Goal: Task Accomplishment & Management: Use online tool/utility

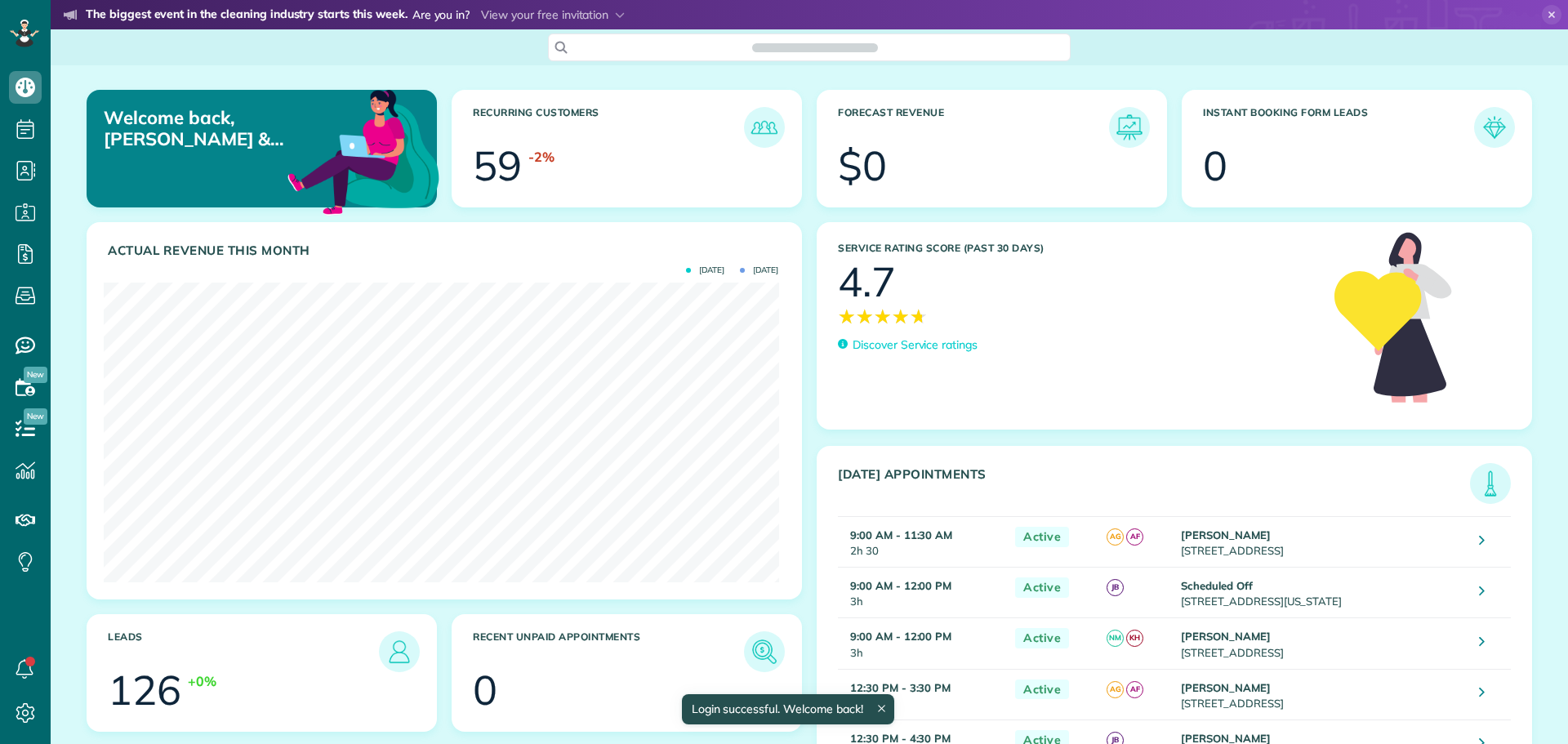
scroll to position [300, 675]
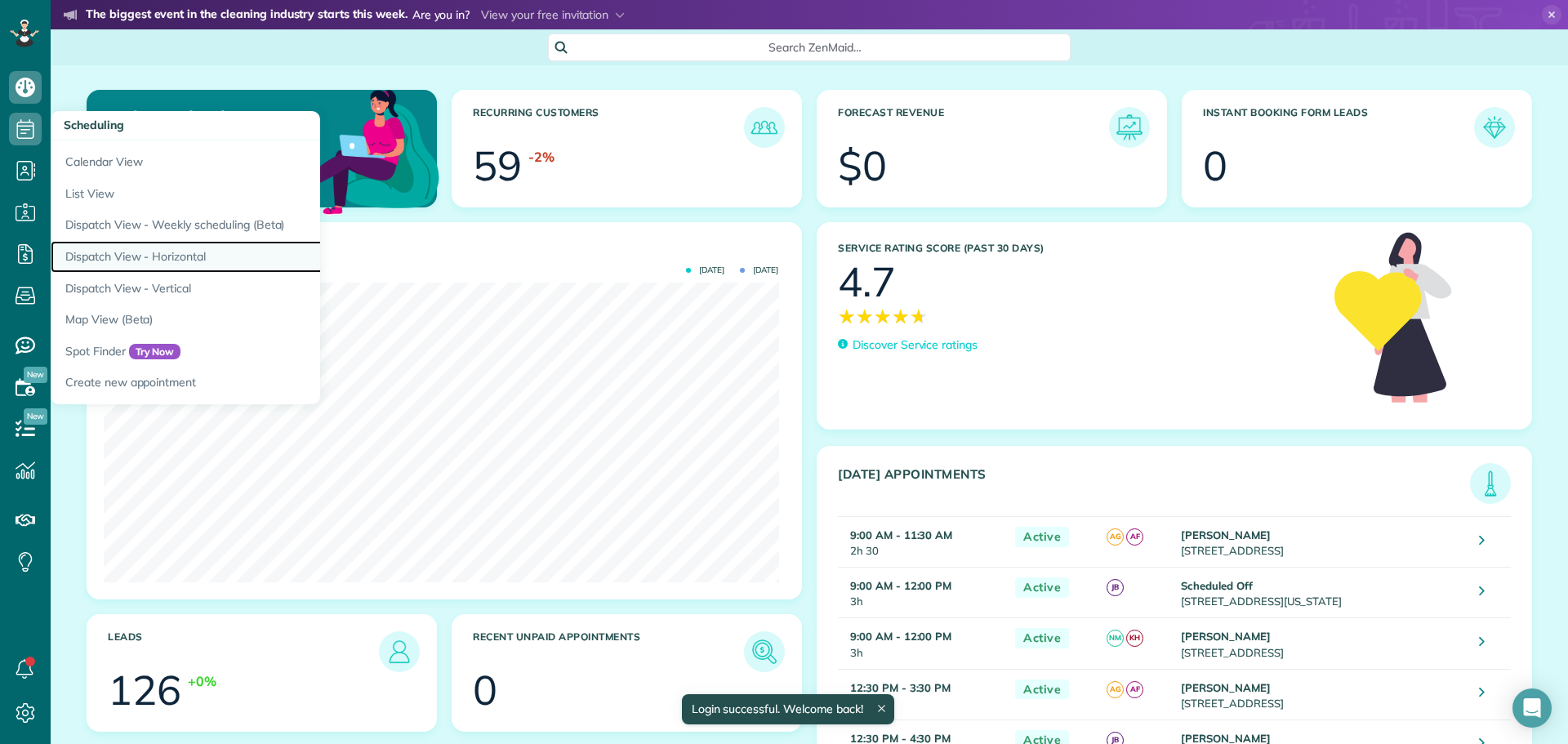
click at [150, 254] on link "Dispatch View - Horizontal" at bounding box center [254, 257] width 408 height 32
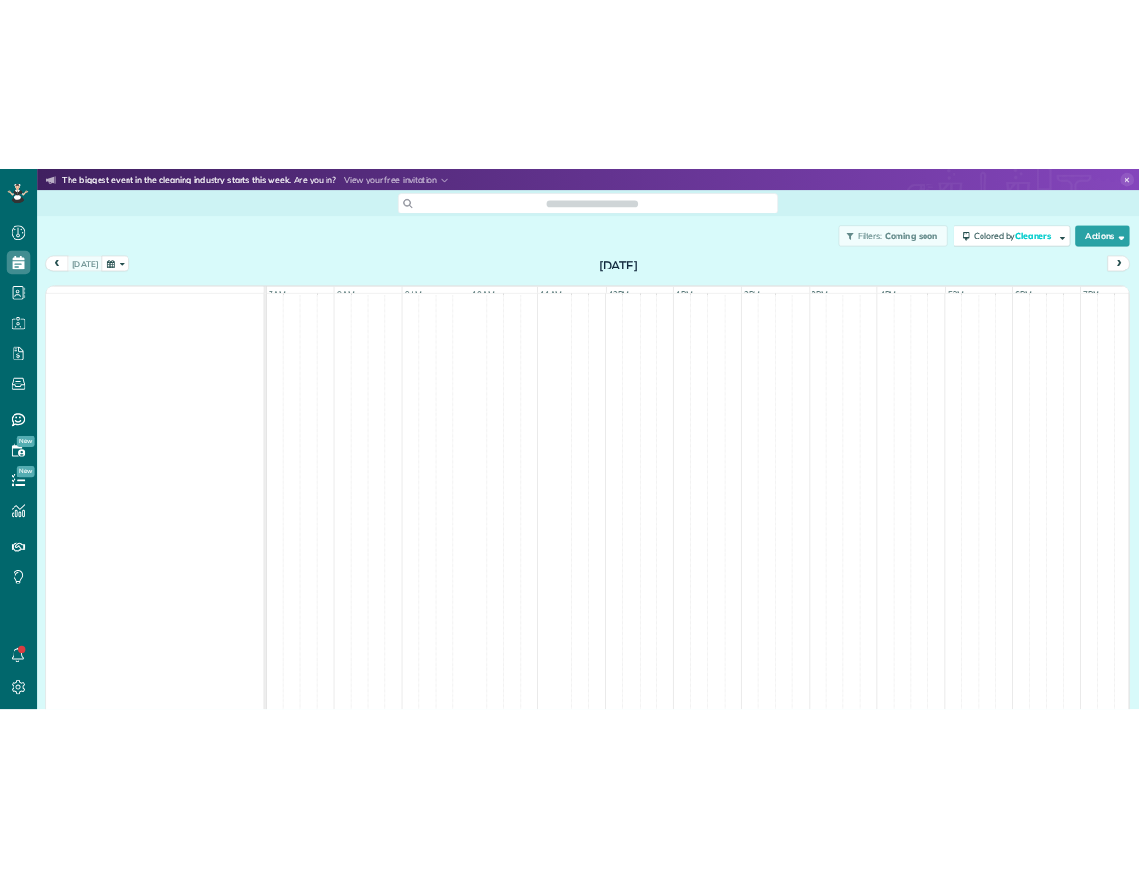
scroll to position [9, 9]
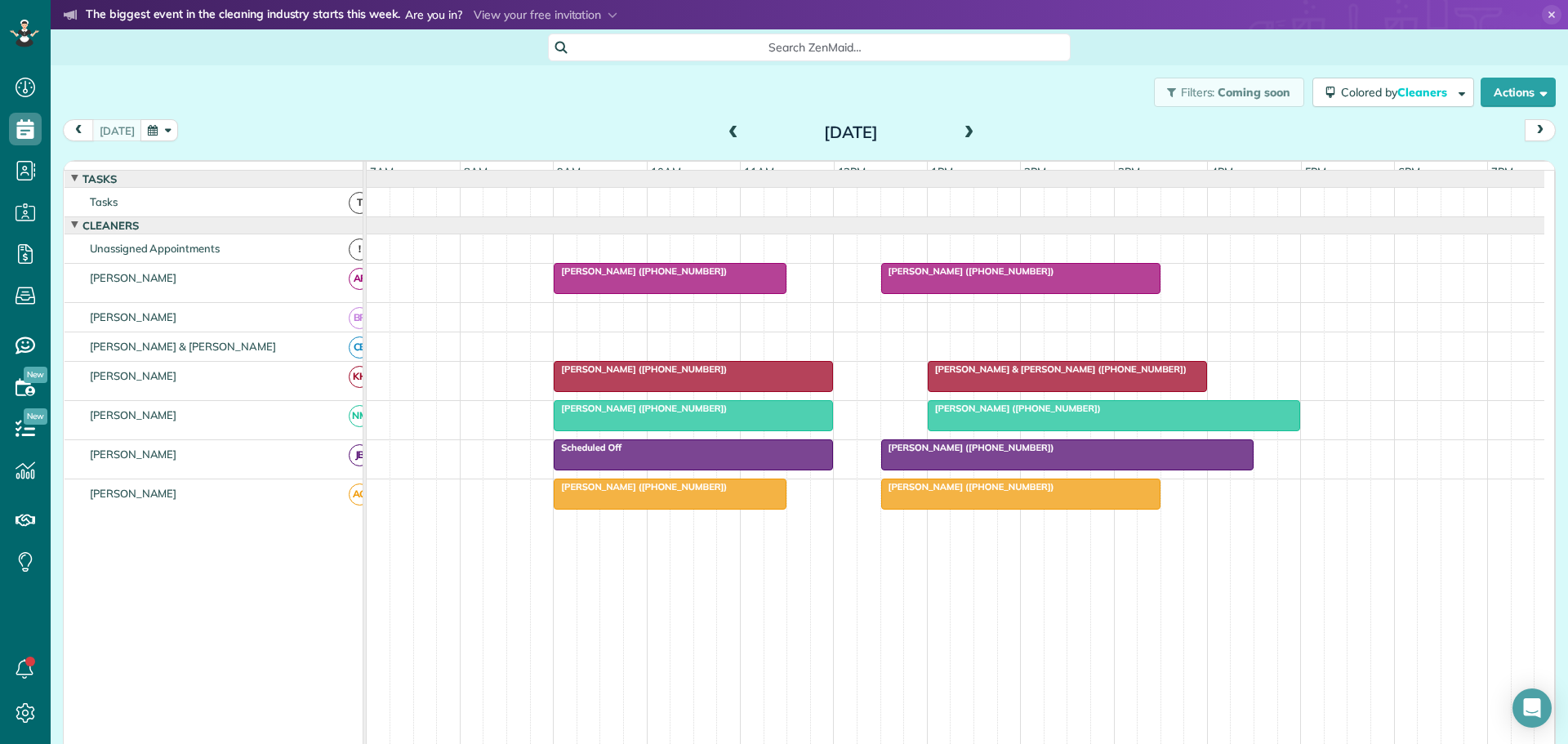
click at [1542, 14] on icon at bounding box center [1551, 14] width 19 height 19
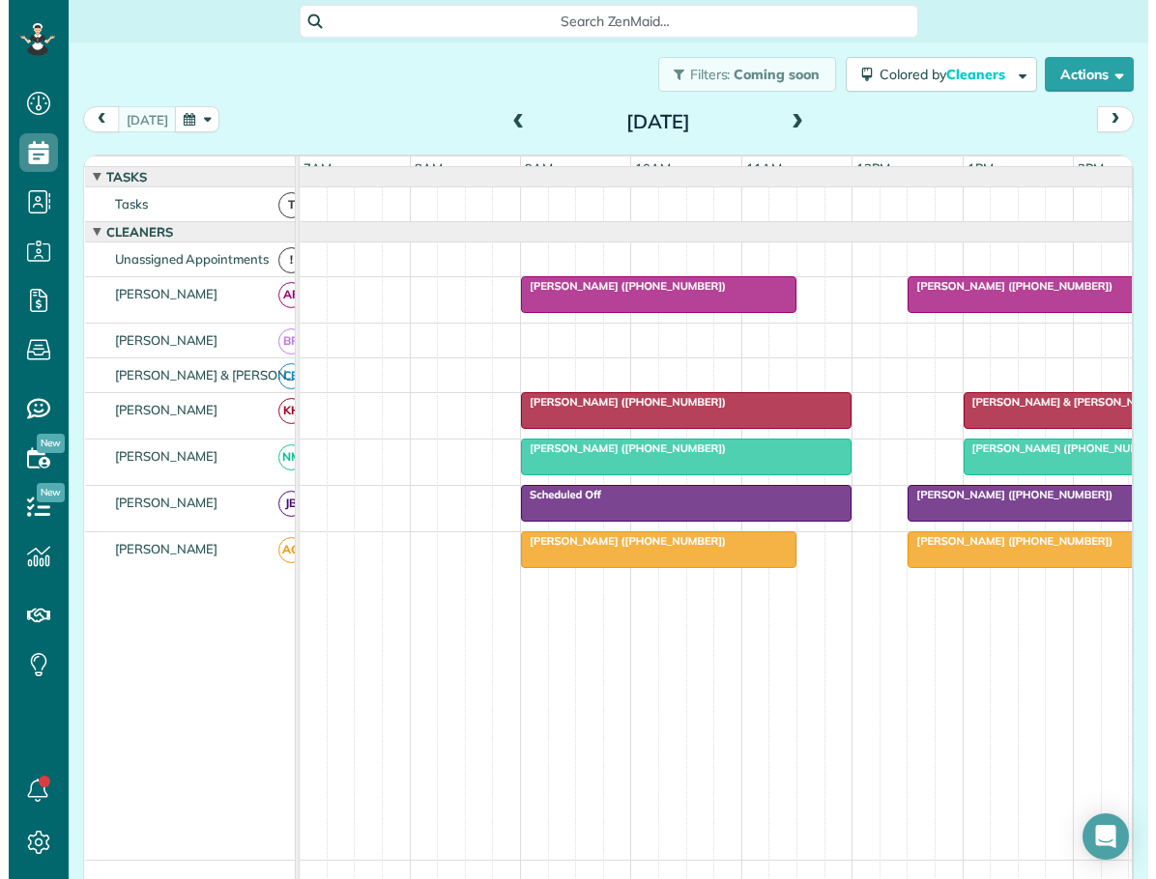
scroll to position [879, 60]
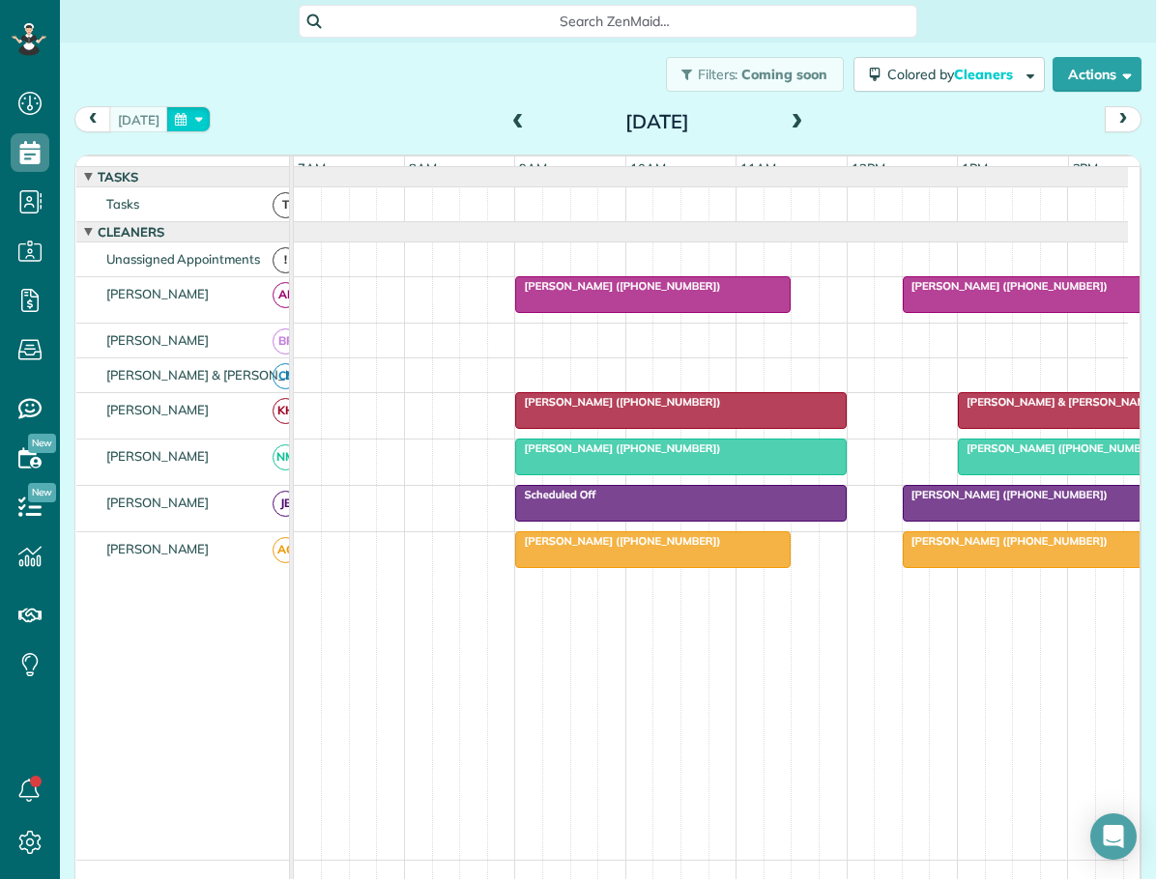
click at [199, 118] on button "button" at bounding box center [188, 119] width 44 height 26
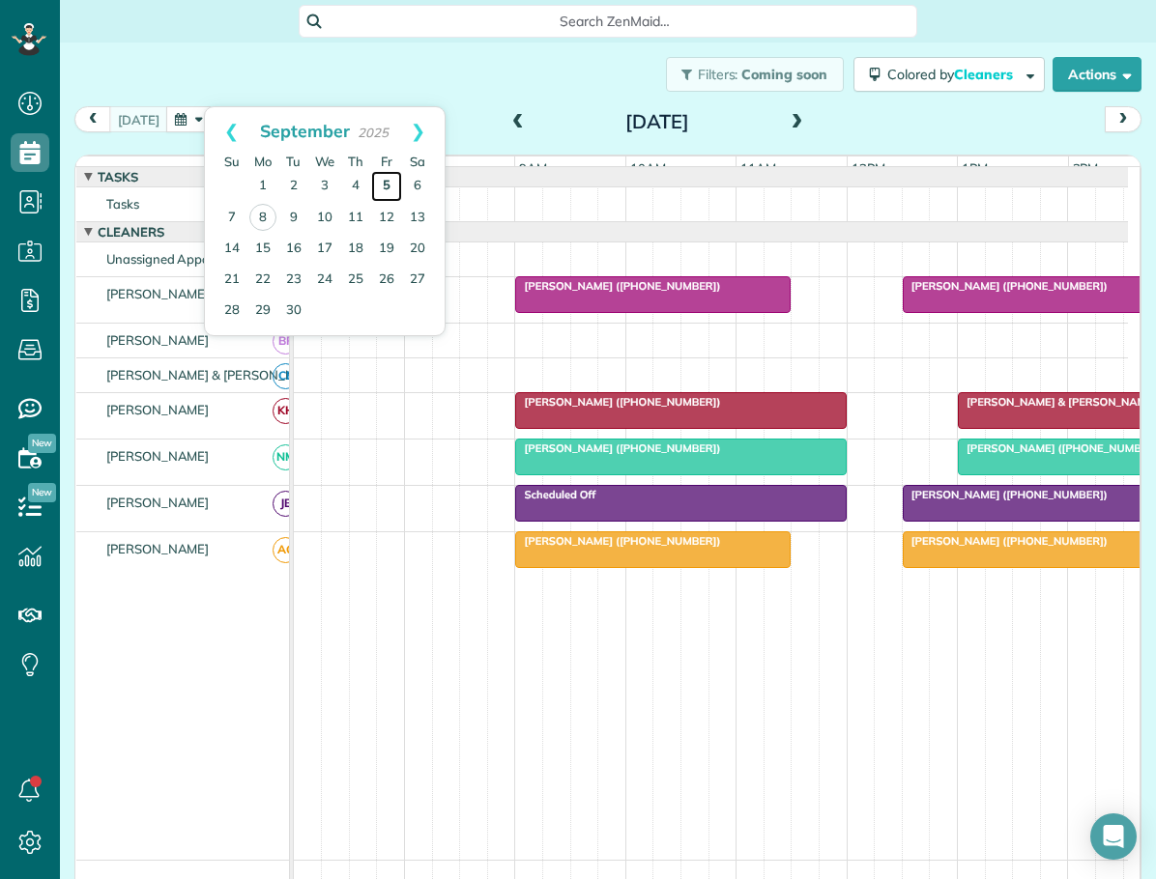
click at [387, 181] on link "5" at bounding box center [386, 186] width 31 height 31
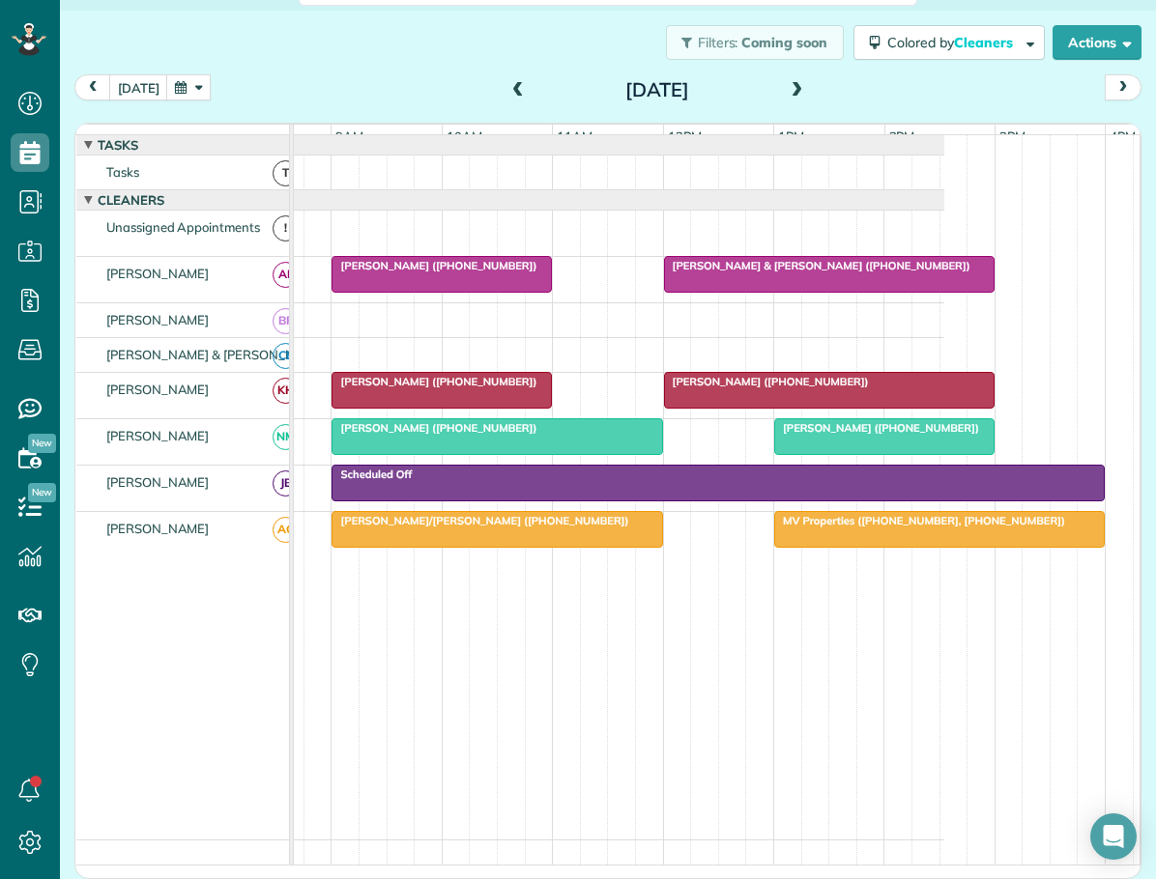
scroll to position [0, 186]
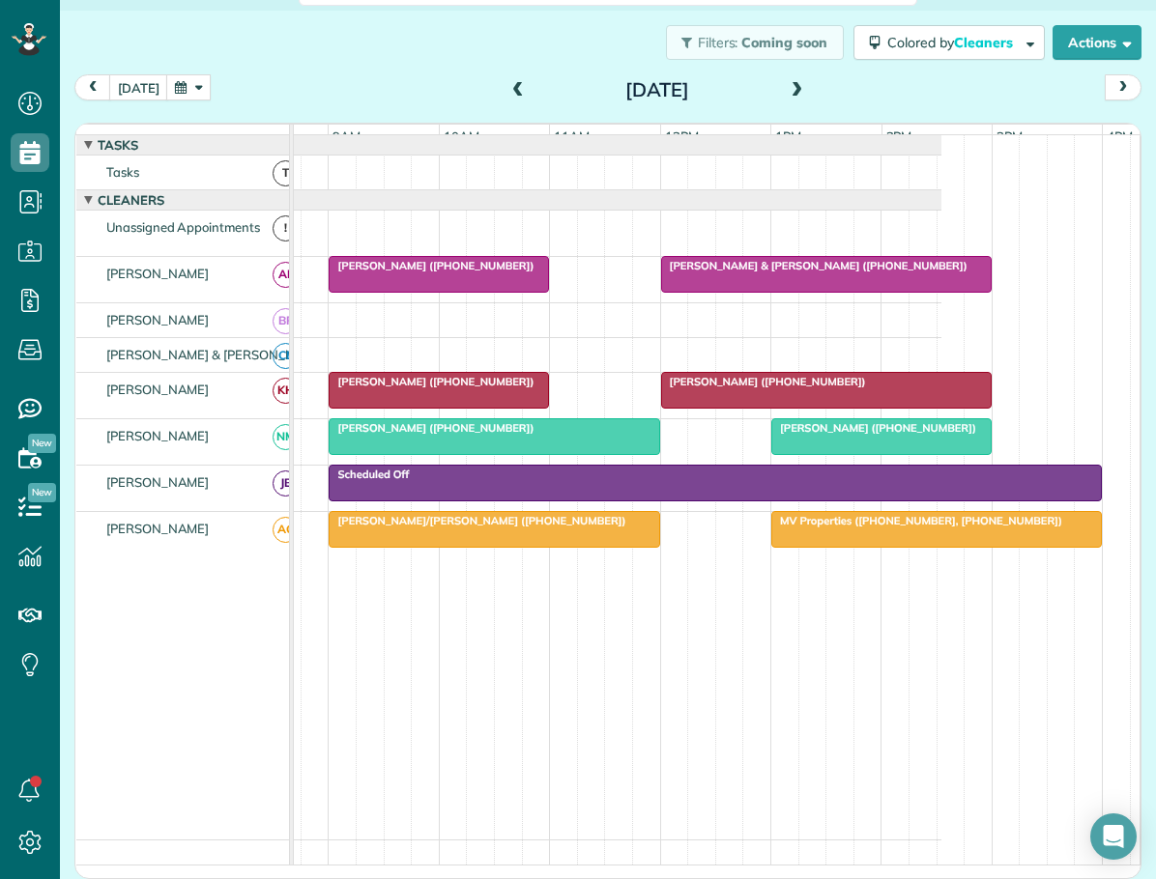
click at [876, 528] on span "MV Properties (+14149750900, +15712462327)" at bounding box center [916, 521] width 293 height 14
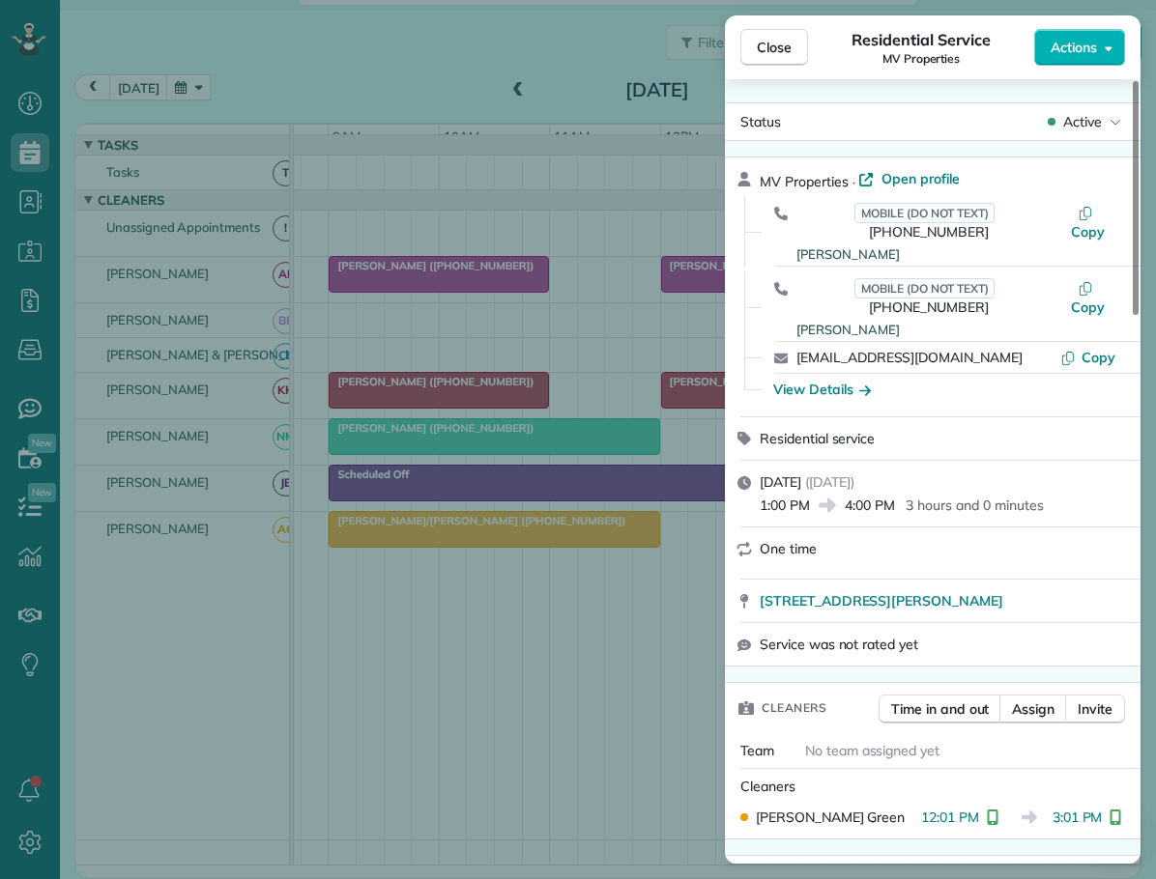
drag, startPoint x: 782, startPoint y: 40, endPoint x: 691, endPoint y: 208, distance: 191.1
click at [782, 41] on span "Close" at bounding box center [774, 47] width 35 height 19
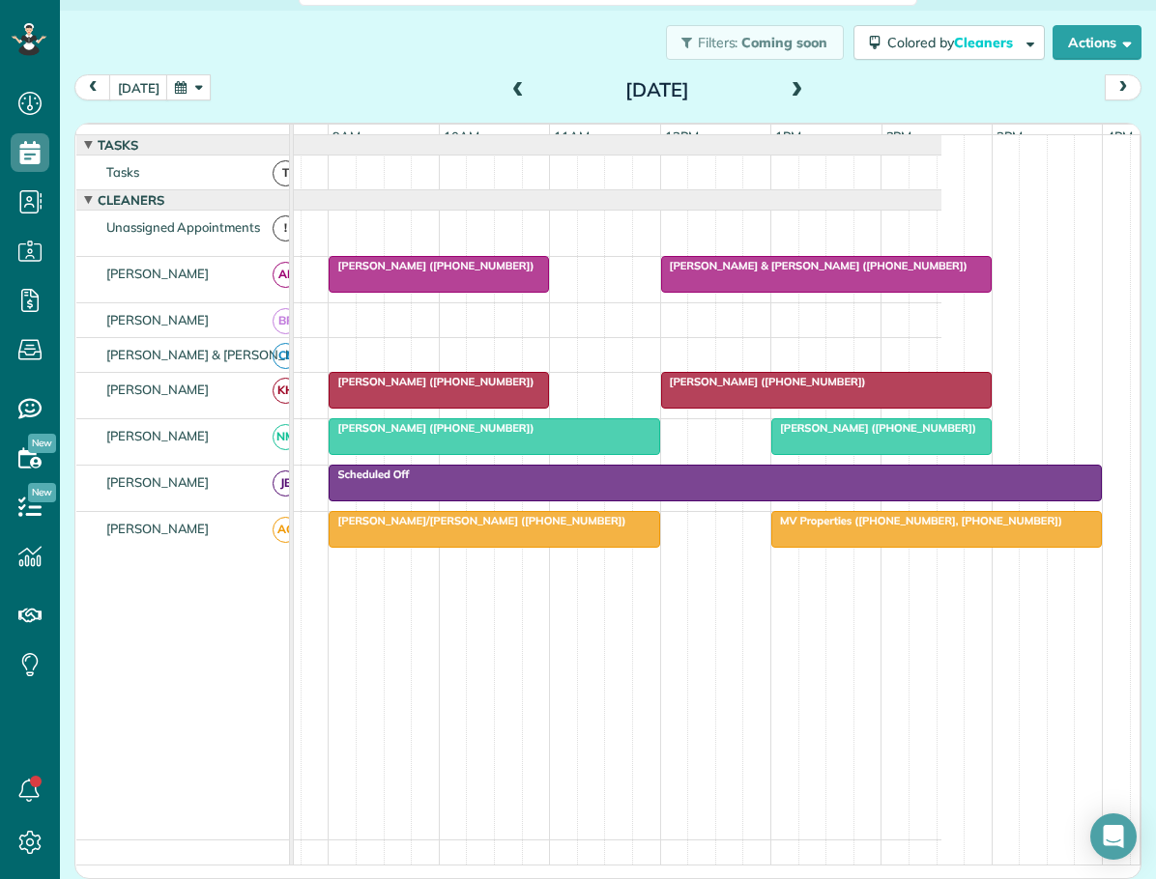
click at [486, 528] on span "Johnson/Goodman (+19196371169)" at bounding box center [477, 521] width 299 height 14
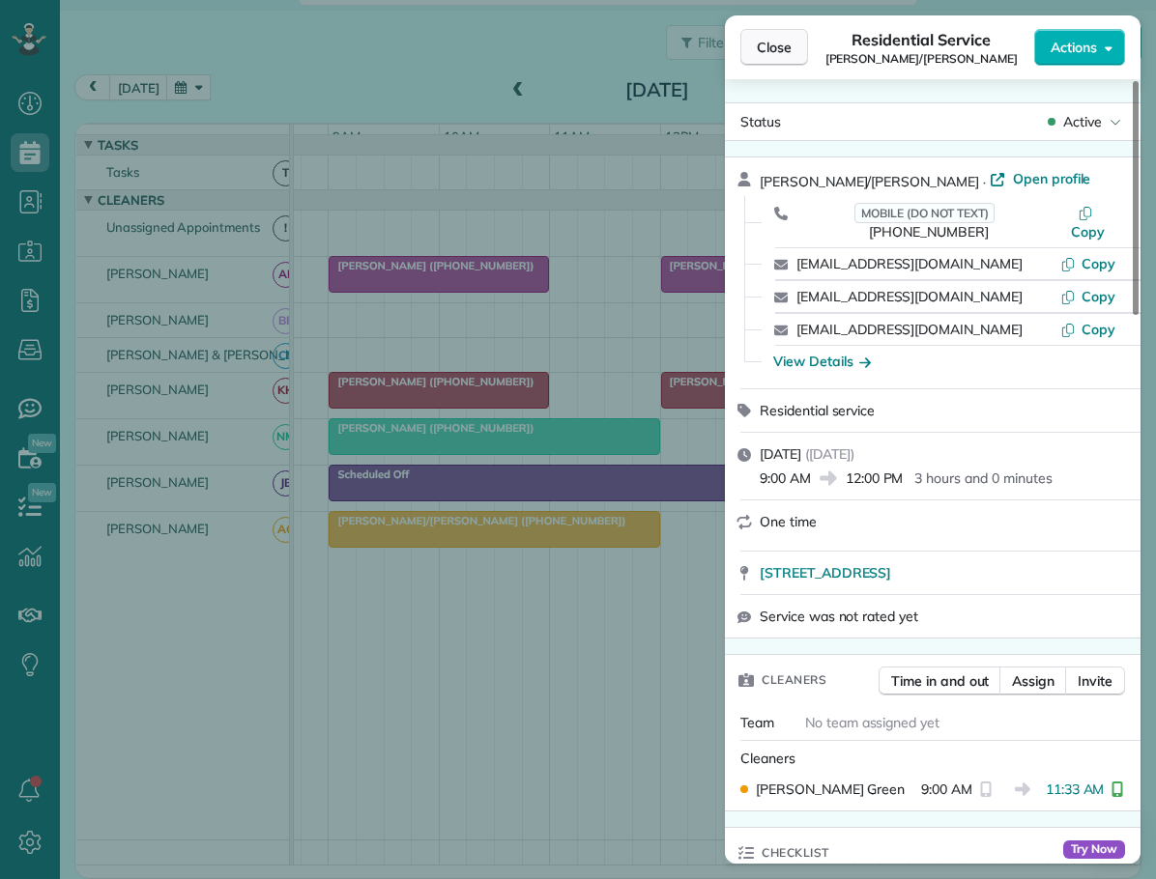
drag, startPoint x: 763, startPoint y: 50, endPoint x: 1140, endPoint y: 175, distance: 396.9
click at [765, 50] on span "Close" at bounding box center [774, 47] width 35 height 19
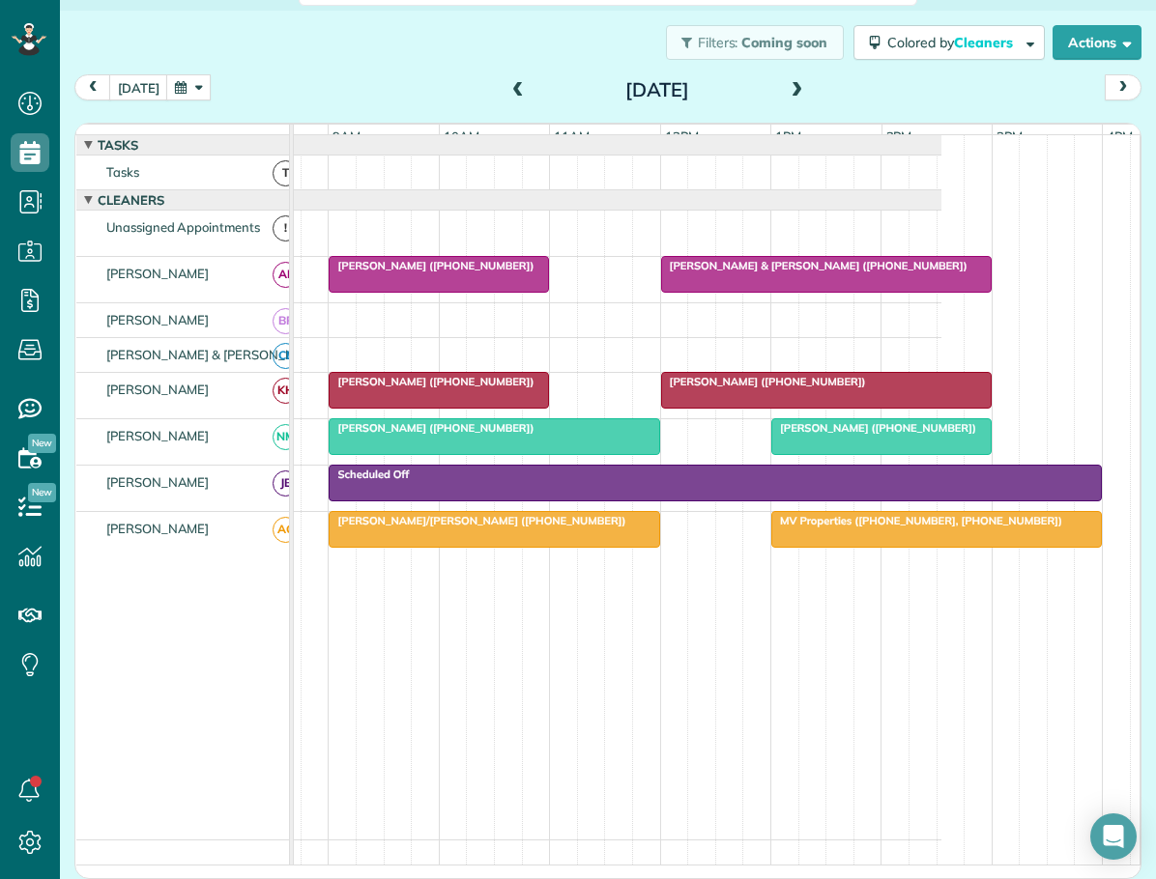
click at [837, 435] on span "Martin Conlin (+13212054524)" at bounding box center [873, 428] width 207 height 14
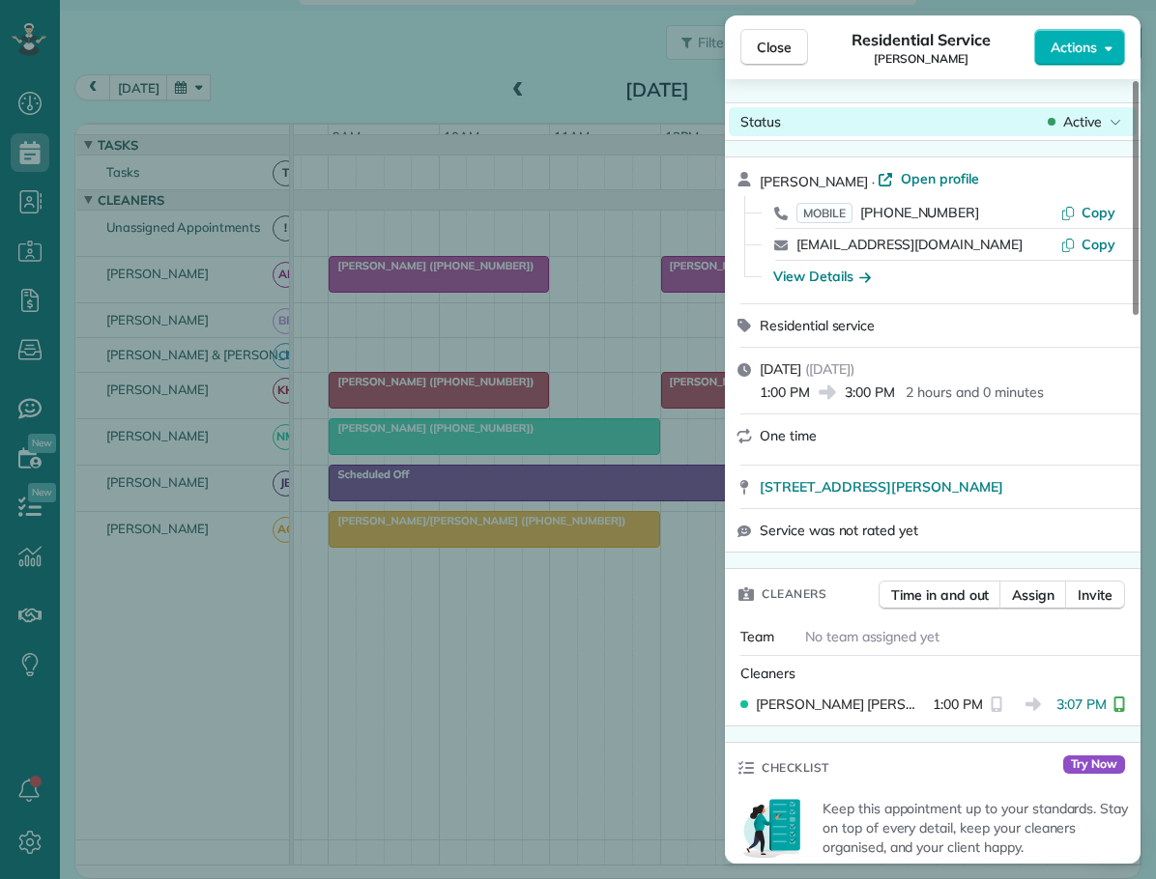
drag, startPoint x: 776, startPoint y: 48, endPoint x: 948, endPoint y: 112, distance: 183.4
click at [777, 48] on span "Close" at bounding box center [774, 47] width 35 height 19
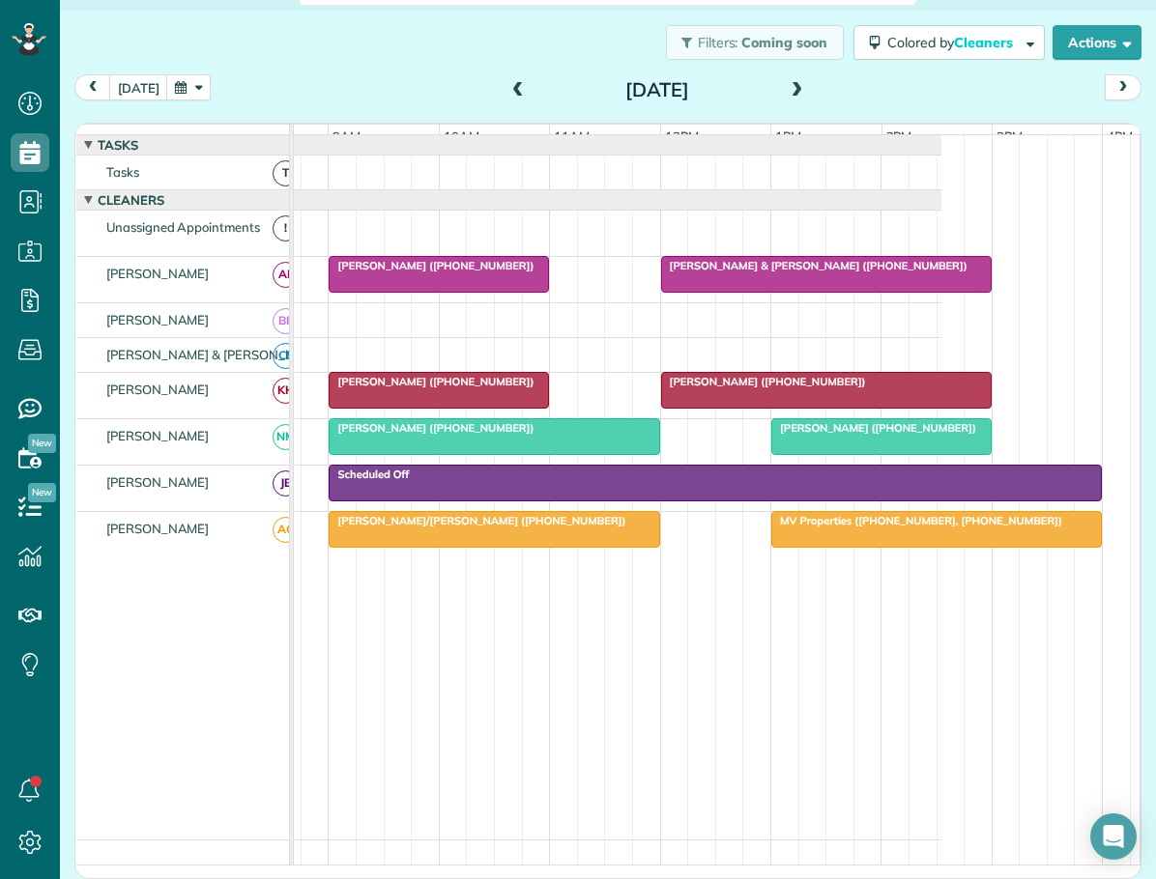
click at [787, 91] on span at bounding box center [797, 90] width 21 height 17
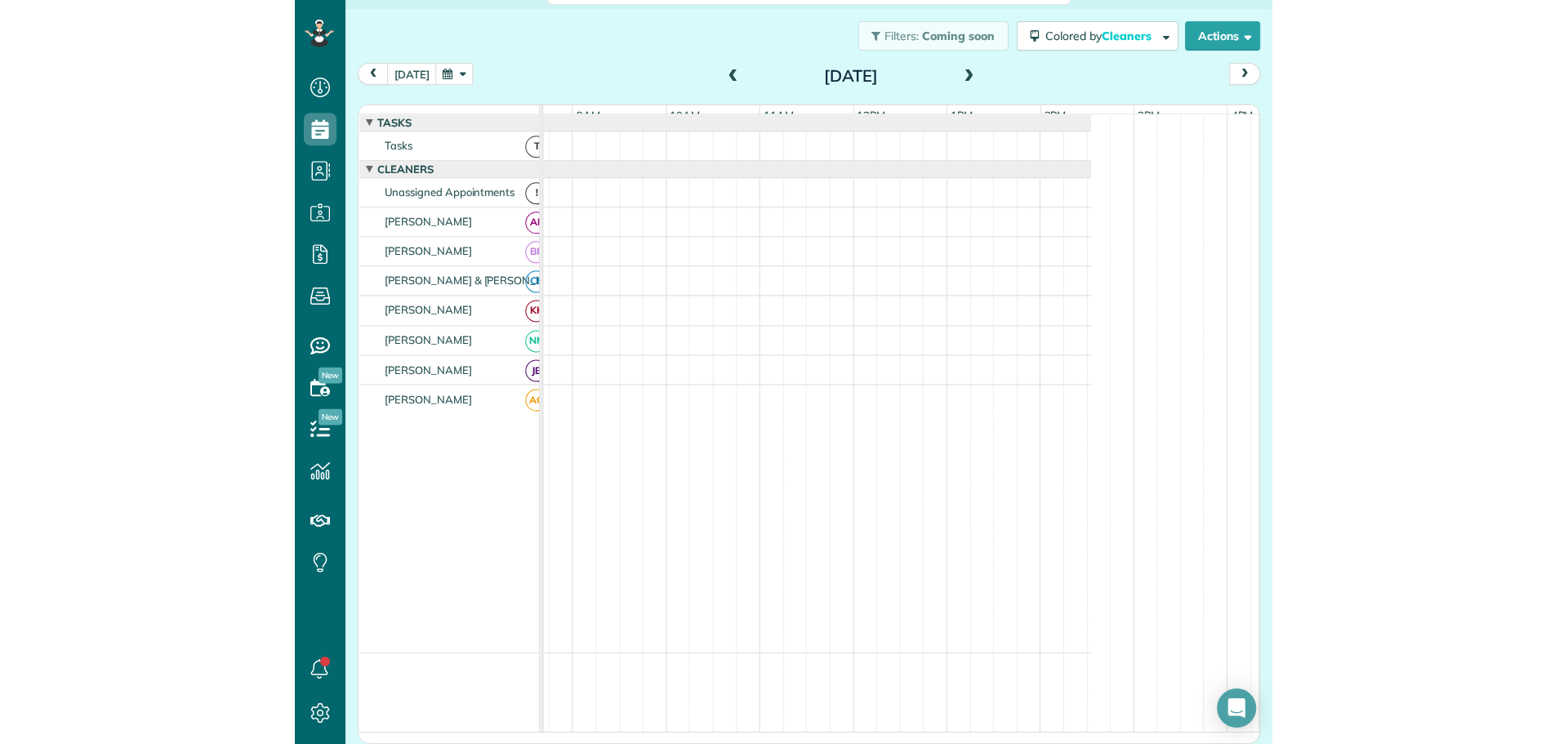
scroll to position [25, 0]
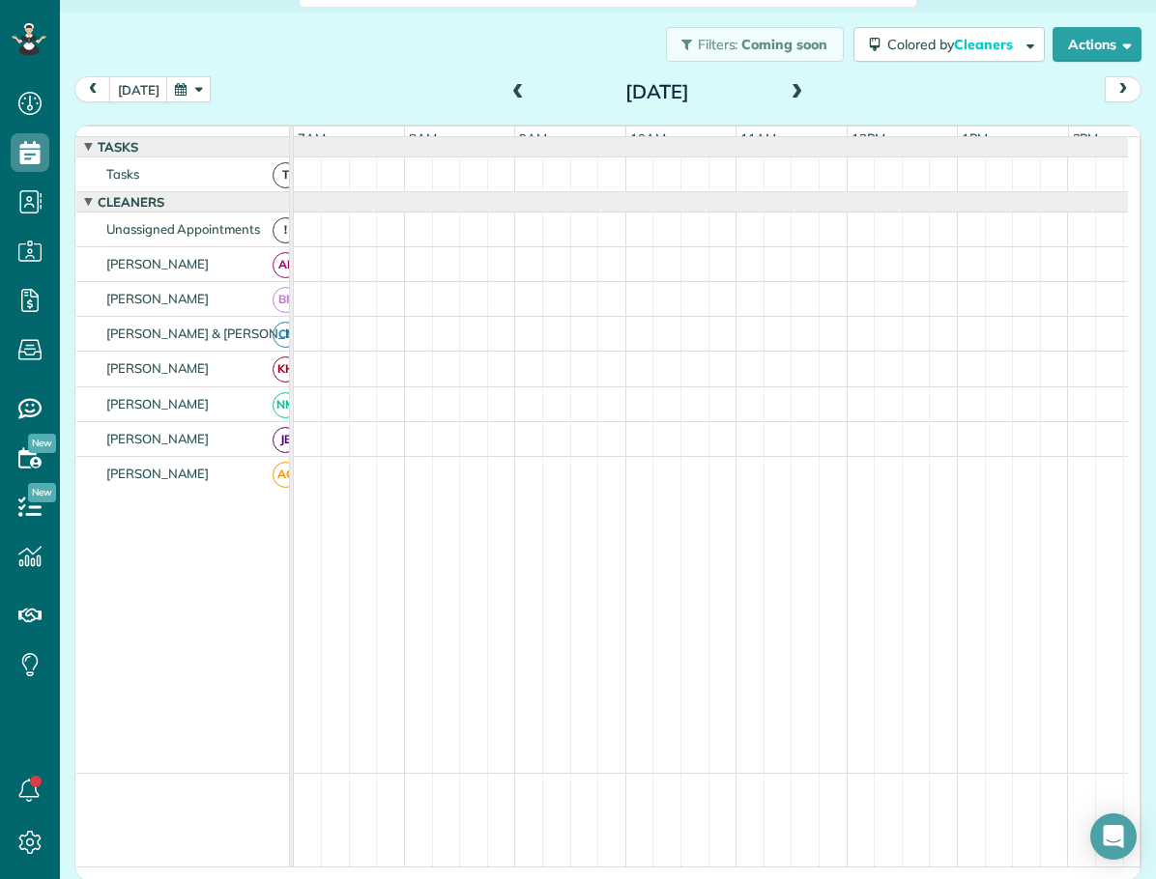
click at [787, 91] on span at bounding box center [797, 92] width 21 height 17
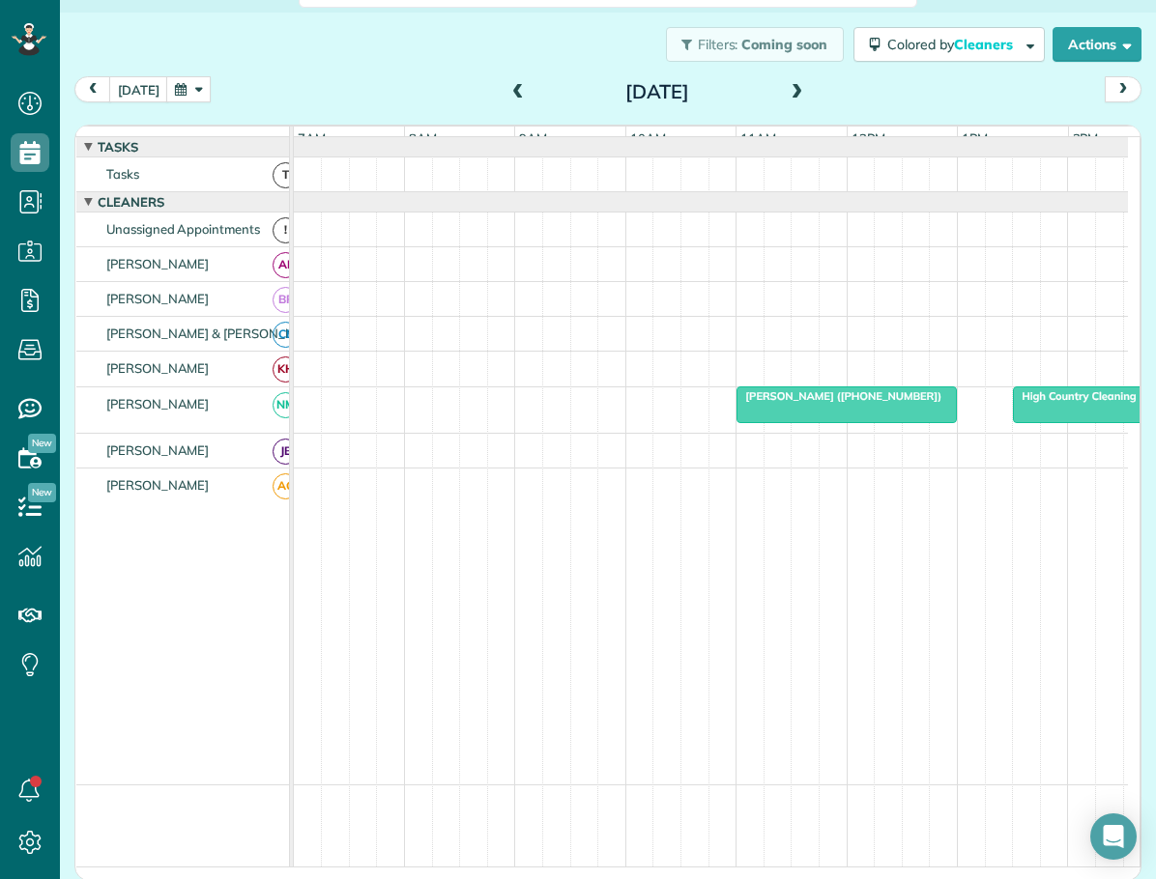
click at [771, 403] on span "Martin Conlin (+13212054524)" at bounding box center [838, 396] width 207 height 14
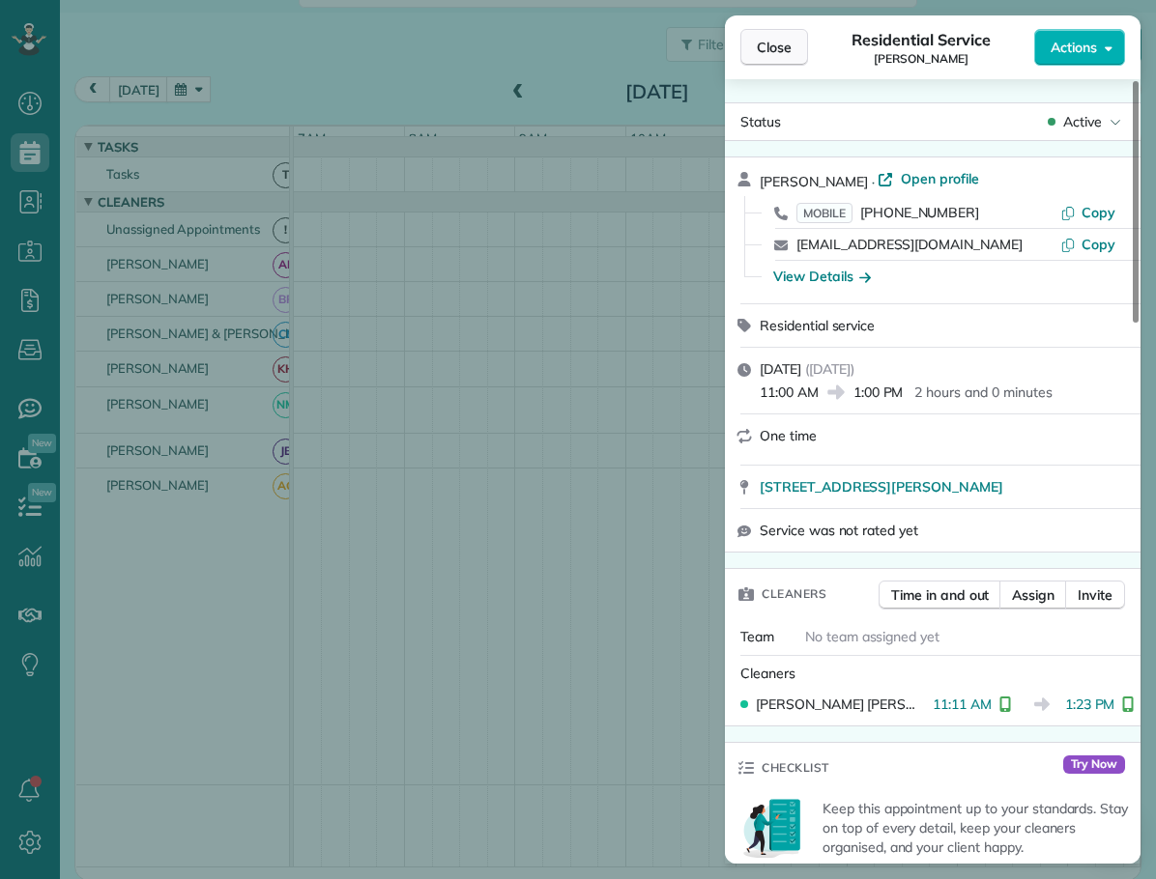
click at [780, 43] on span "Close" at bounding box center [774, 47] width 35 height 19
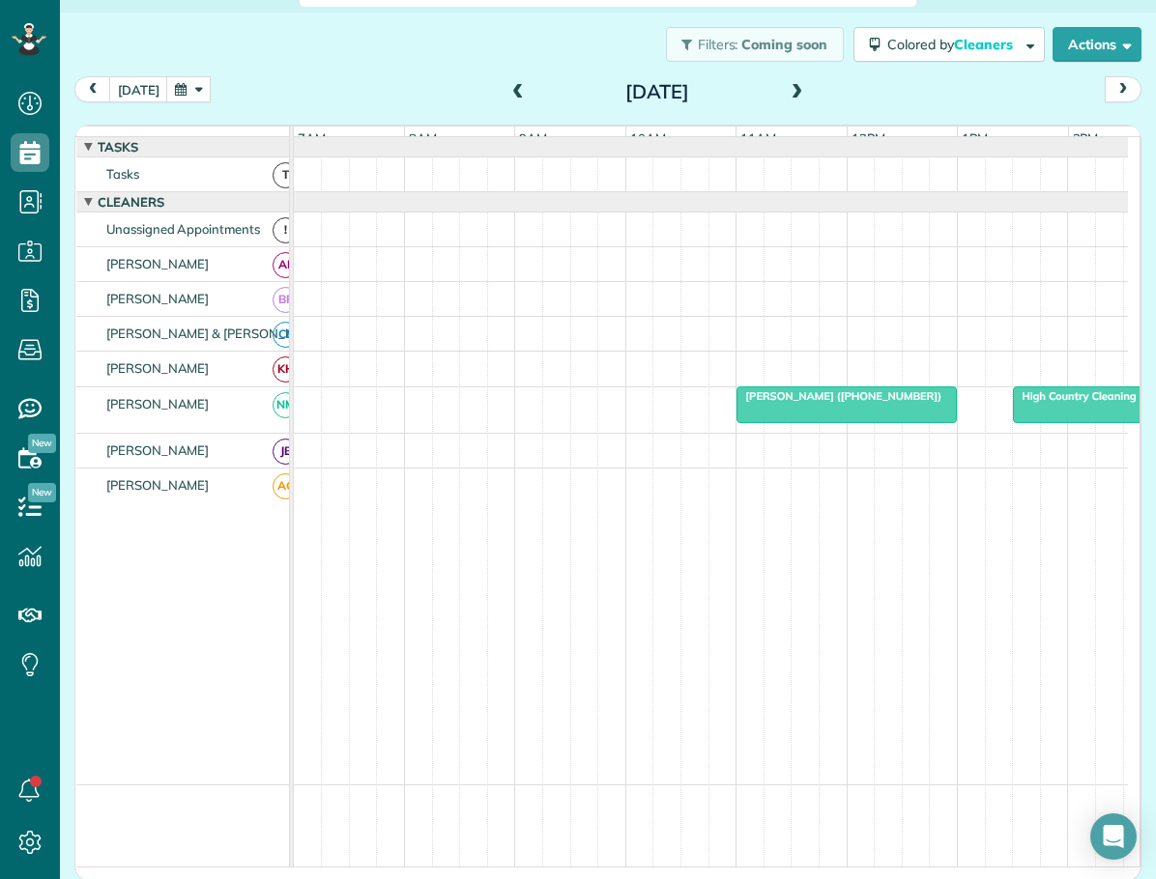
click at [1048, 403] on span "High Country Cleaning Service" at bounding box center [1094, 396] width 164 height 14
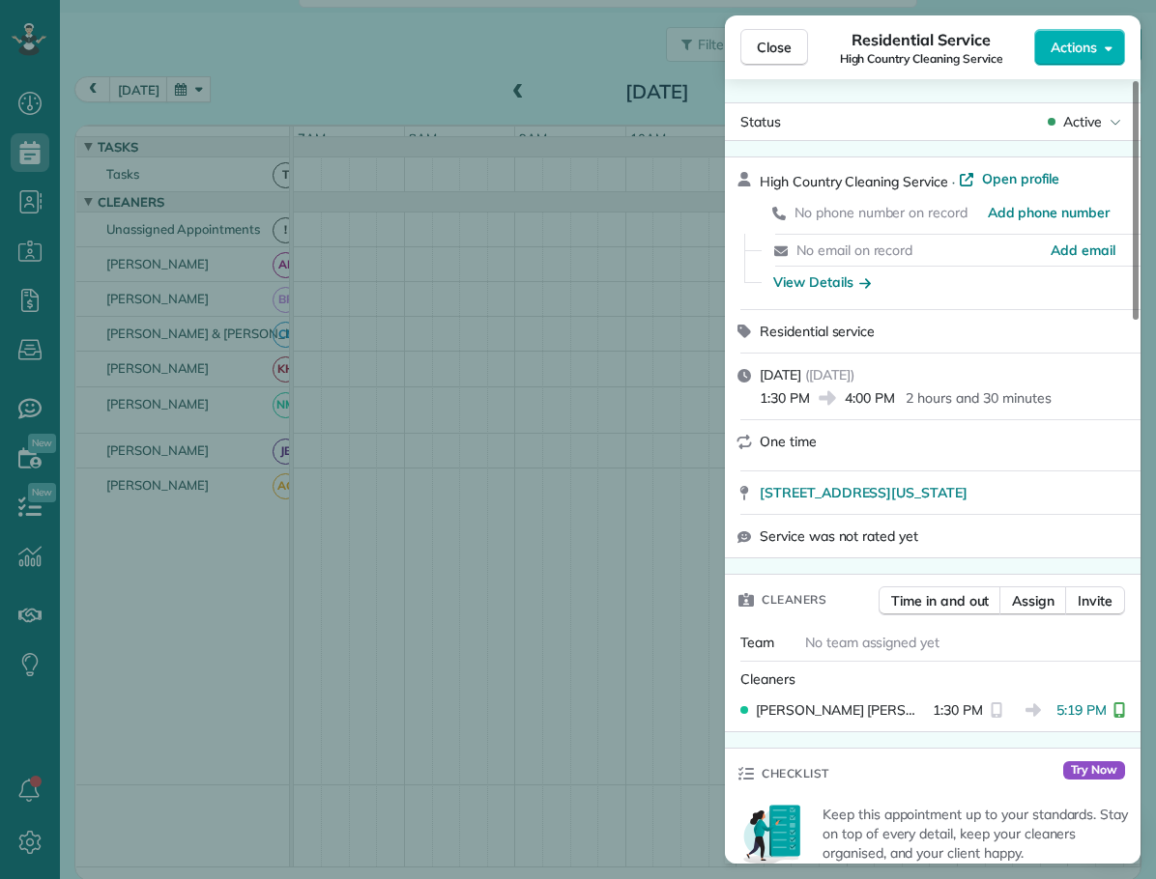
drag, startPoint x: 782, startPoint y: 44, endPoint x: 1148, endPoint y: 149, distance: 380.8
click at [802, 50] on button "Close" at bounding box center [774, 47] width 68 height 37
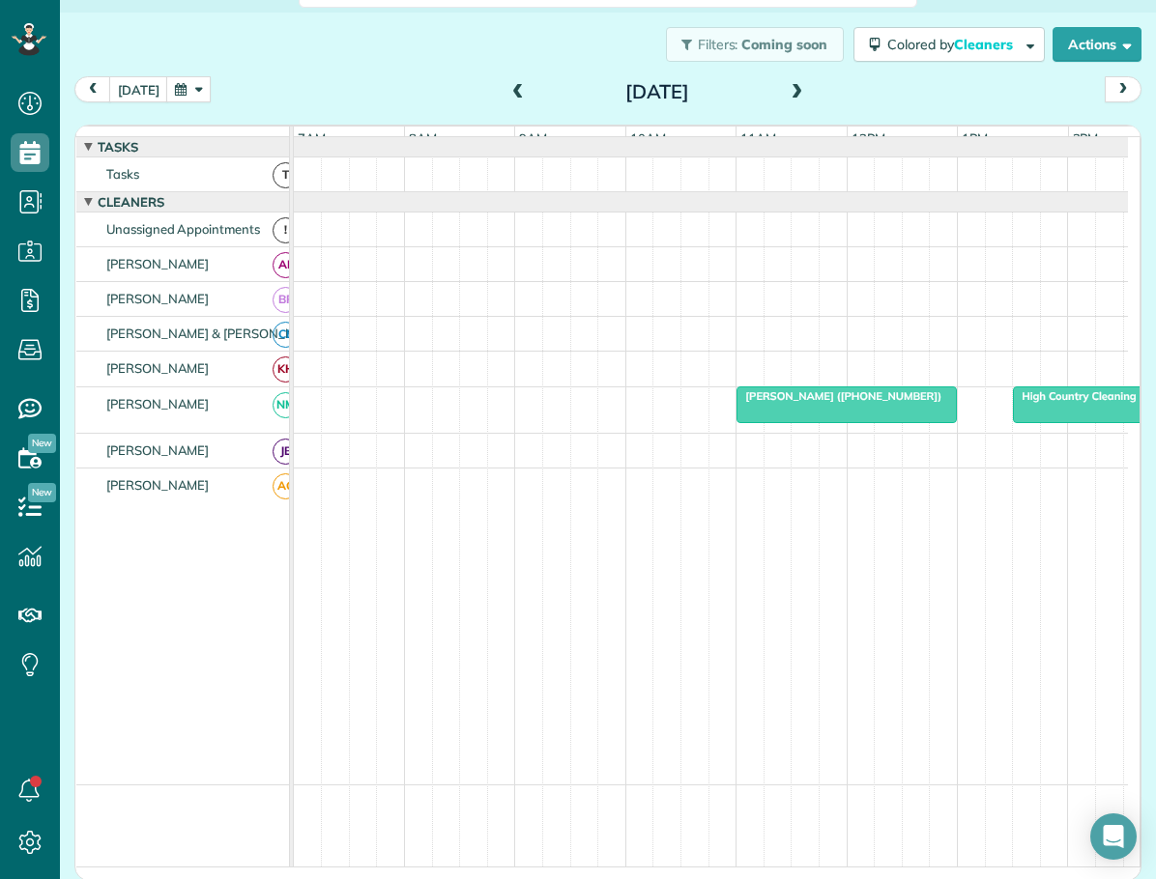
click at [516, 93] on span at bounding box center [517, 92] width 21 height 17
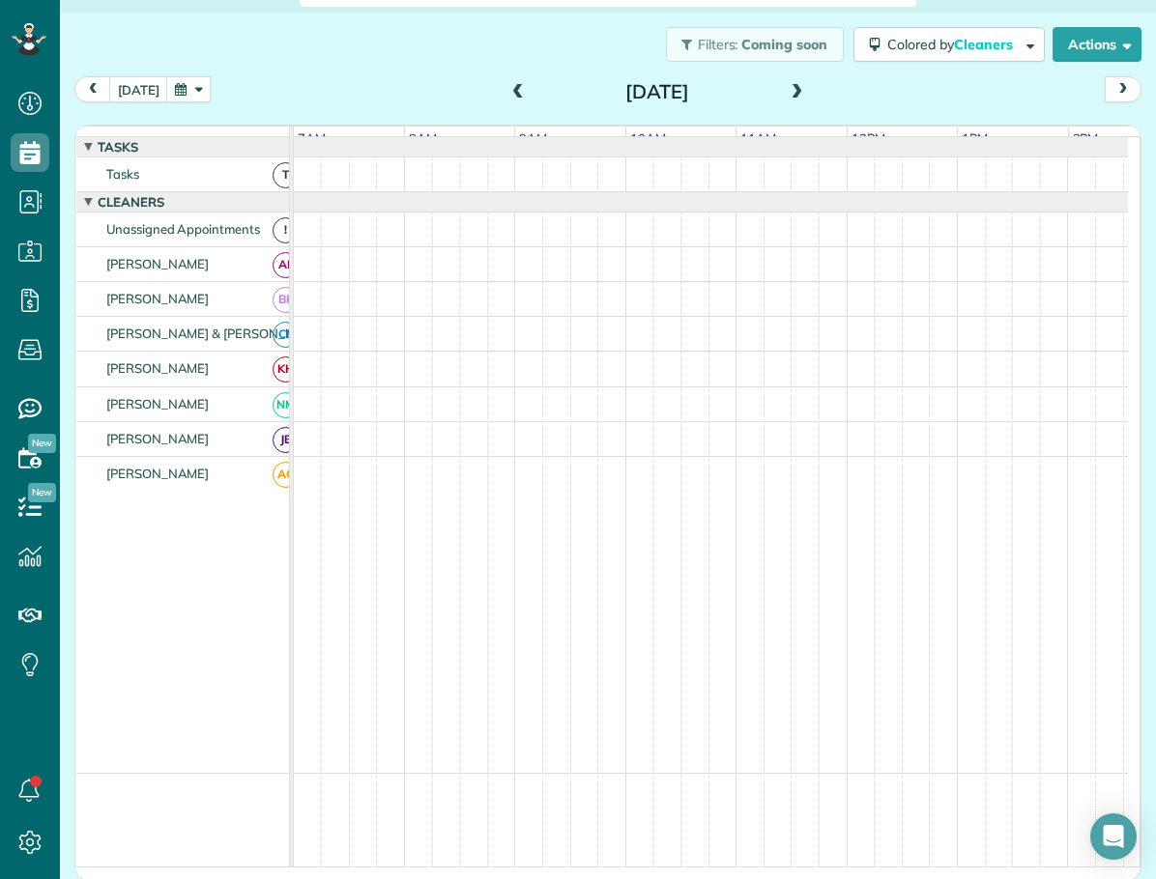
click at [516, 93] on span at bounding box center [517, 92] width 21 height 17
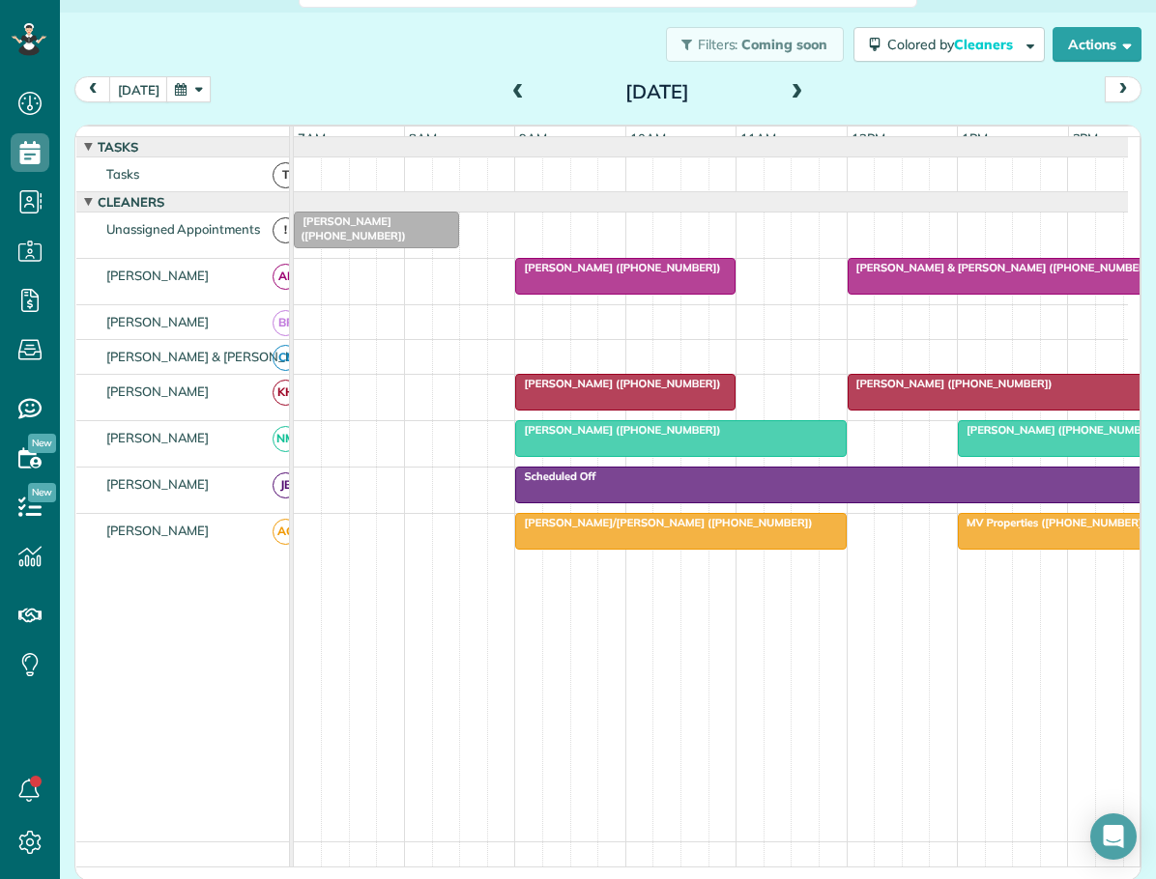
click at [897, 274] on span "Joe & Melissa Norman (+19105202005)" at bounding box center [1000, 268] width 308 height 14
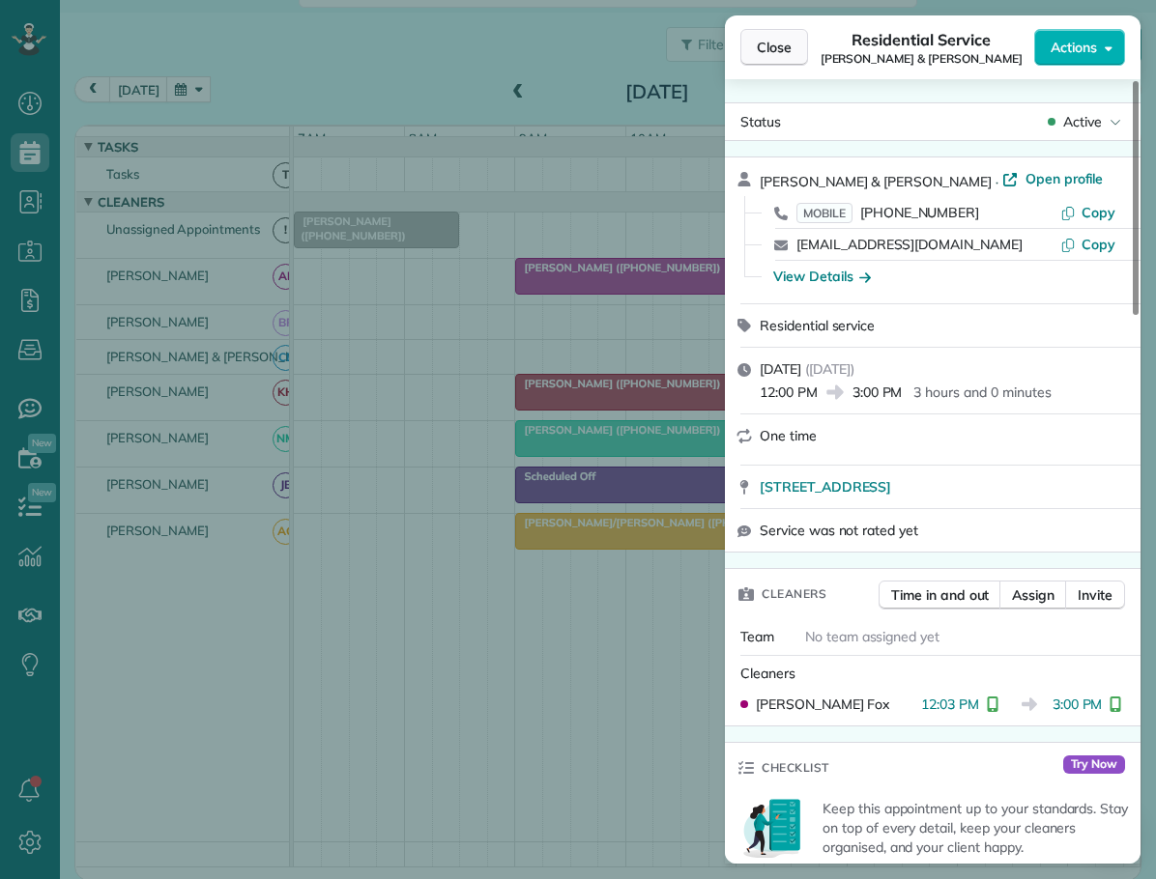
drag, startPoint x: 782, startPoint y: 47, endPoint x: 804, endPoint y: 65, distance: 28.2
click at [782, 47] on span "Close" at bounding box center [774, 47] width 35 height 19
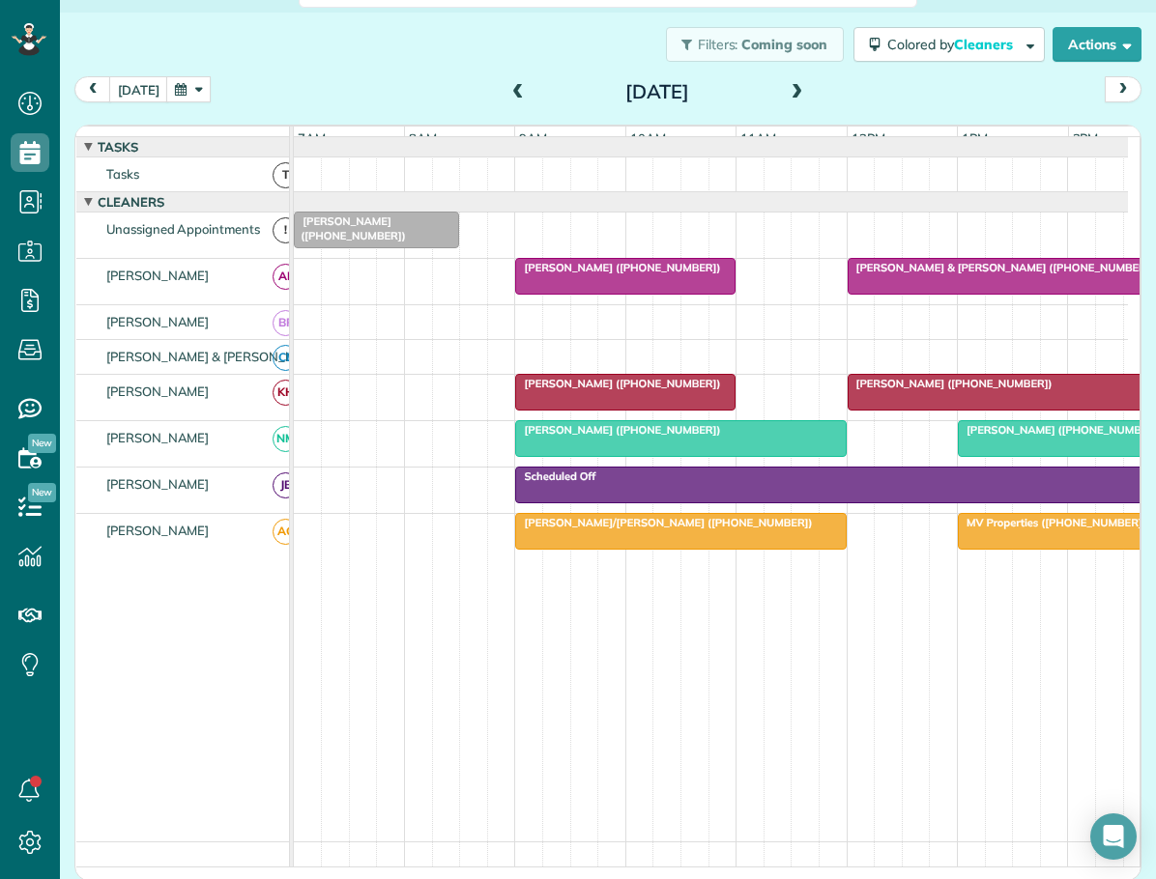
click at [656, 390] on span "Mrs. Berta Hamilton (+19106127300)" at bounding box center [617, 384] width 207 height 14
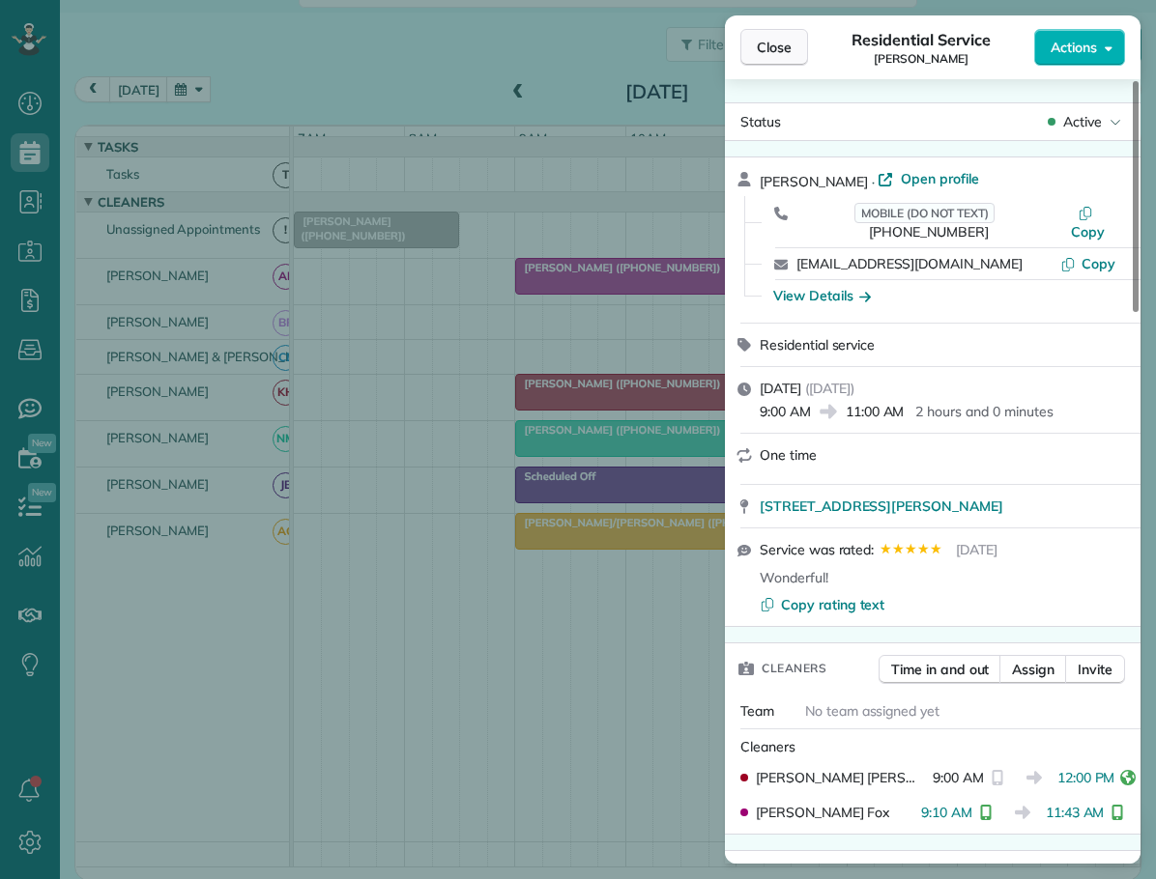
click at [773, 43] on span "Close" at bounding box center [774, 47] width 35 height 19
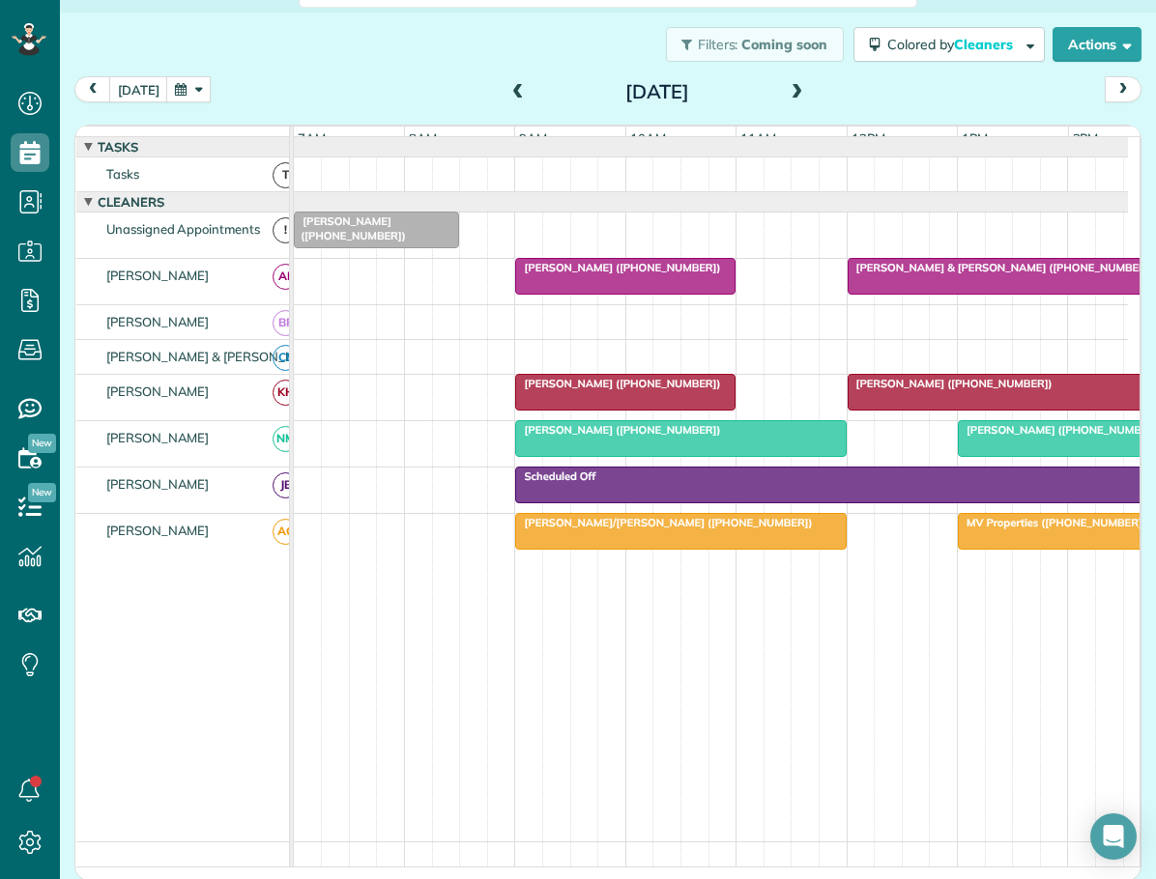
click at [960, 390] on span "Antonio Morales (+18325389083)" at bounding box center [949, 384] width 207 height 14
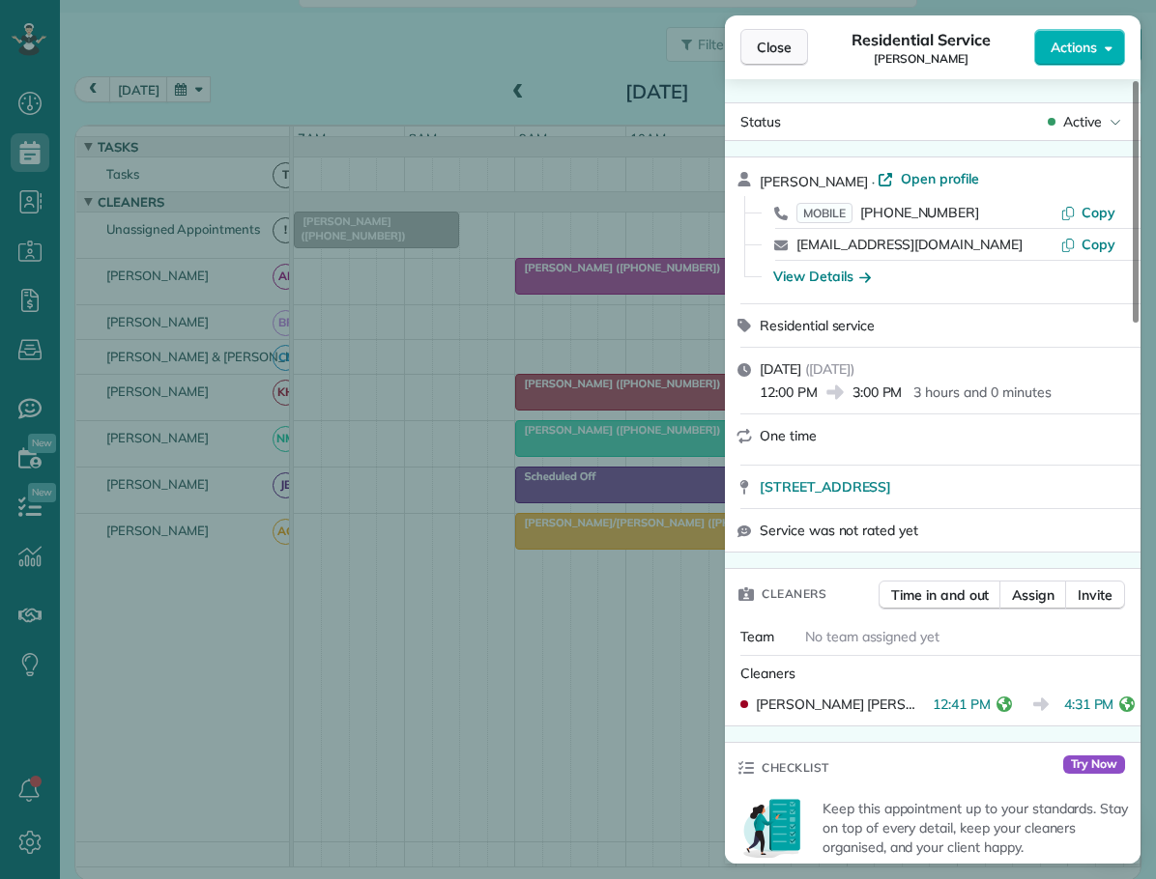
click at [774, 50] on span "Close" at bounding box center [774, 47] width 35 height 19
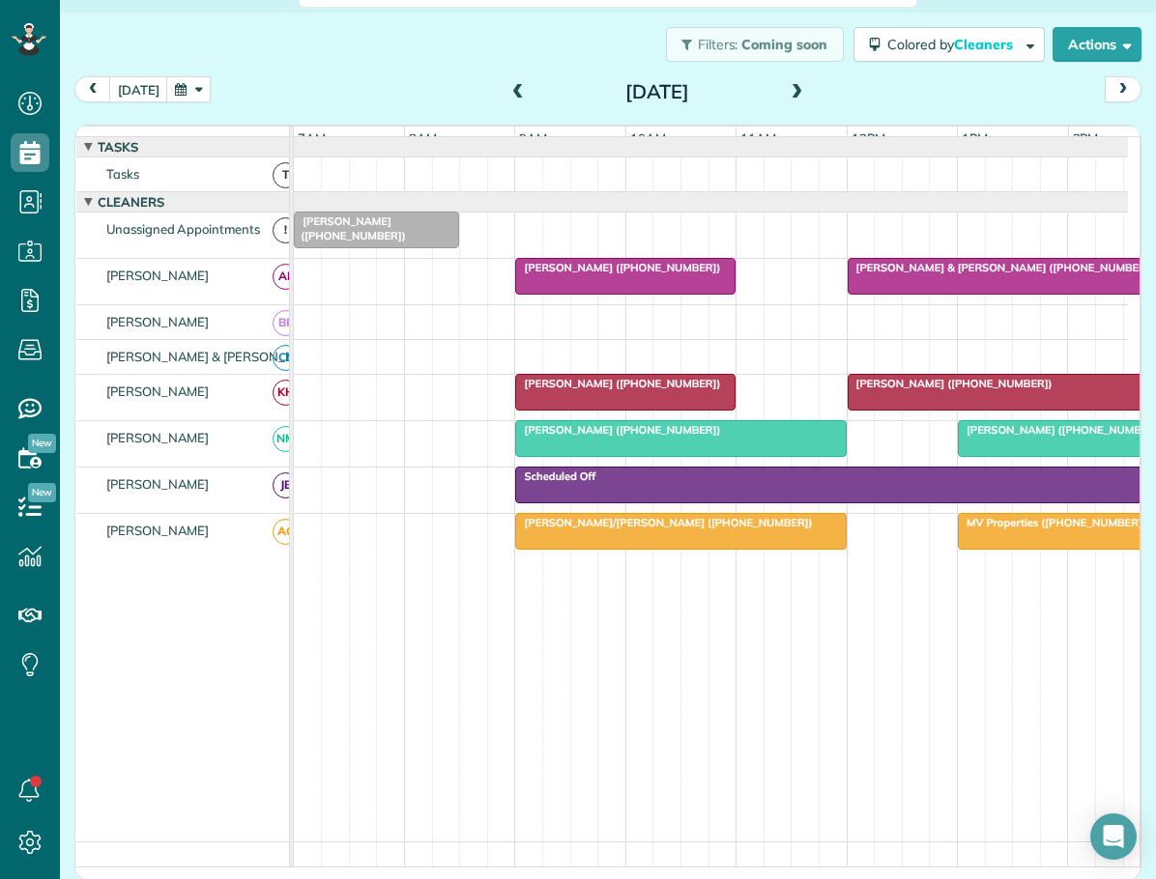
click at [926, 390] on span "Antonio Morales (+18325389083)" at bounding box center [949, 384] width 207 height 14
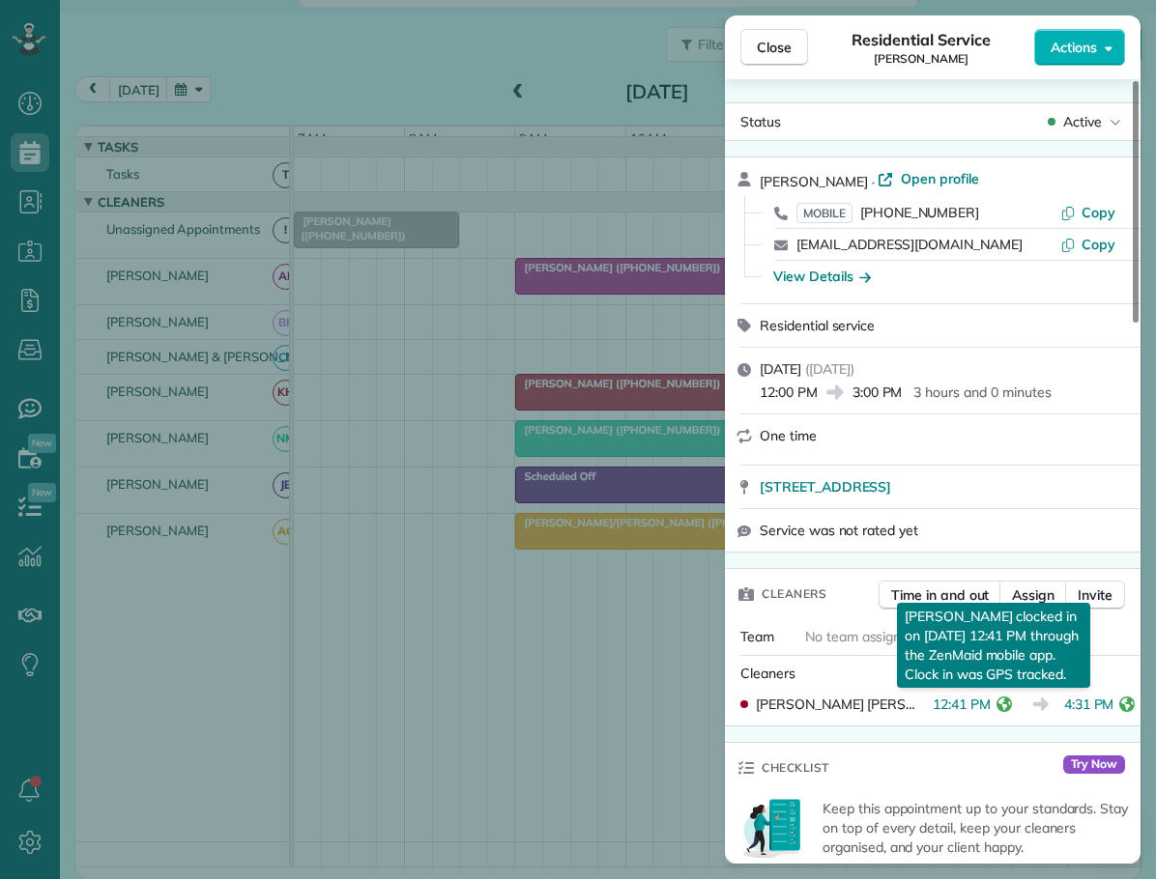
click at [996, 701] on icon "reset" at bounding box center [1003, 704] width 15 height 15
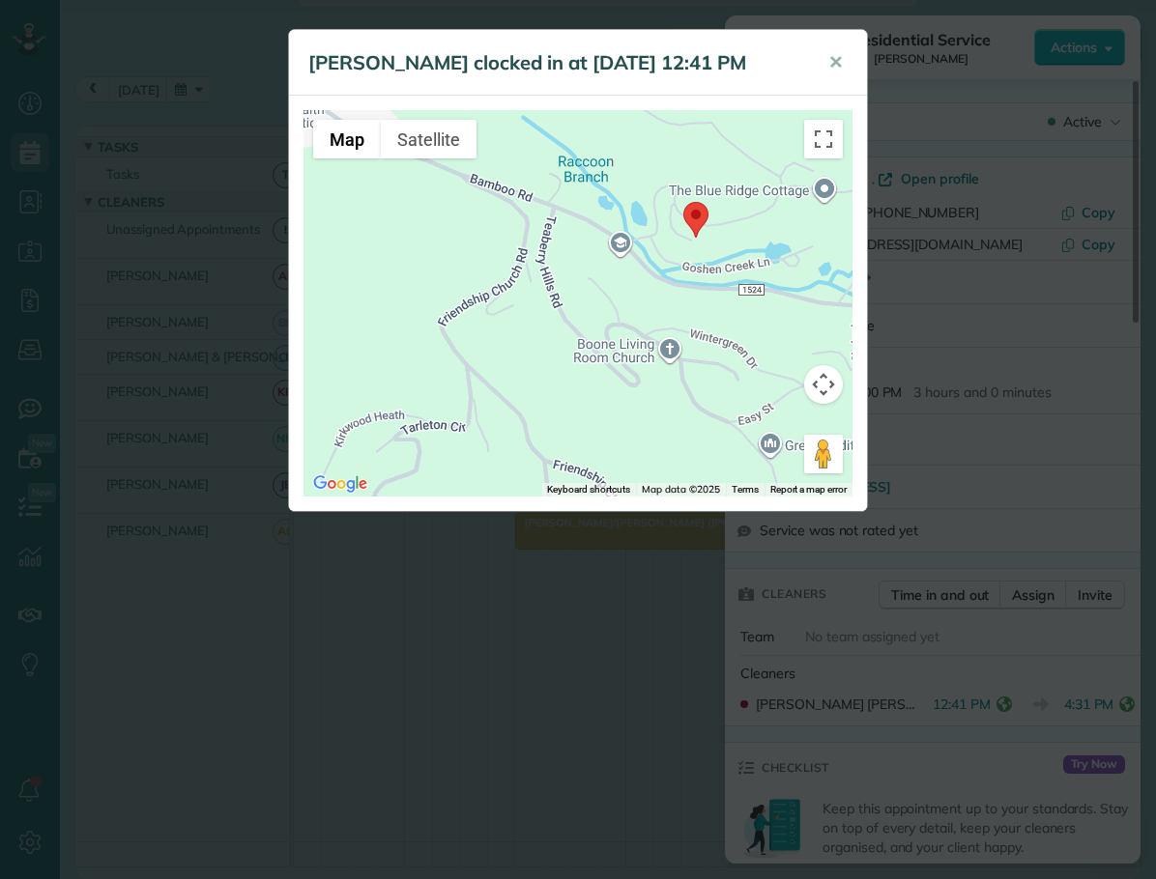
drag, startPoint x: 702, startPoint y: 222, endPoint x: 624, endPoint y: 346, distance: 145.9
click at [624, 346] on div at bounding box center [577, 303] width 549 height 387
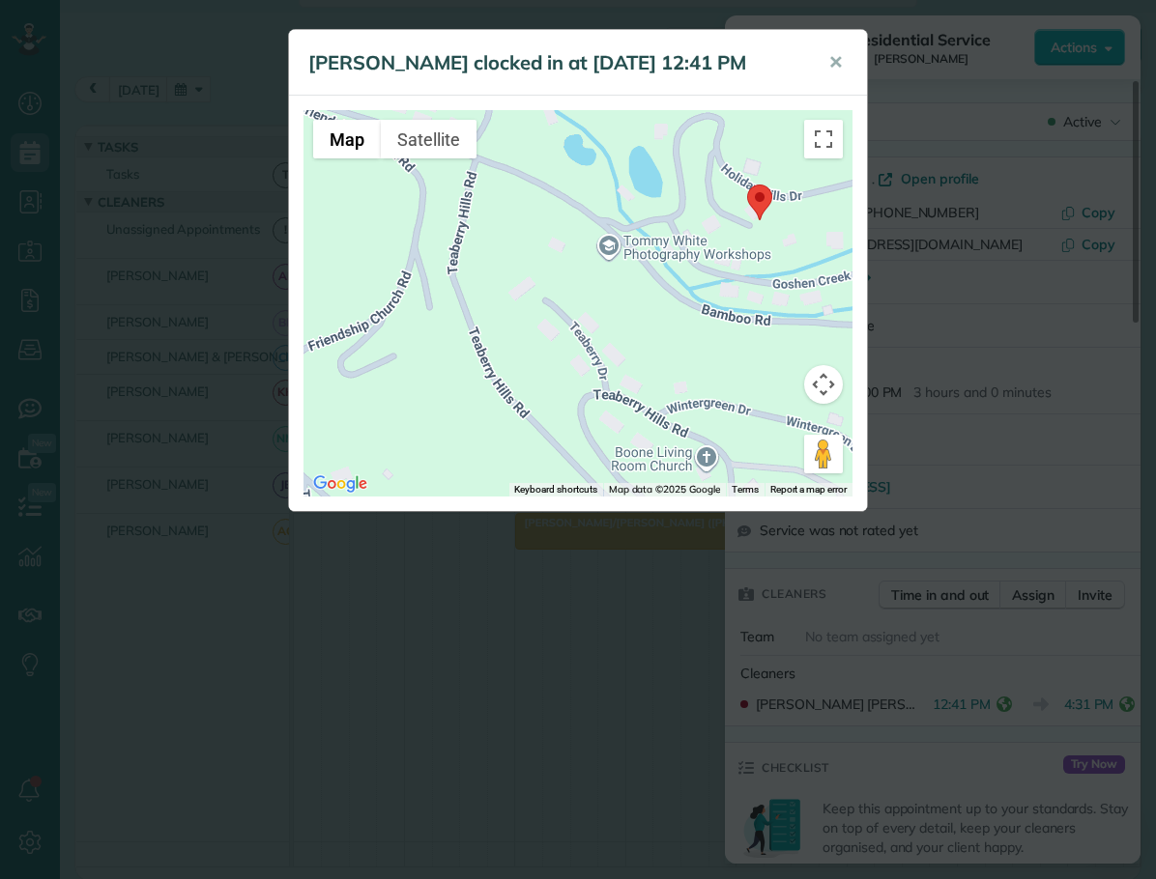
drag, startPoint x: 641, startPoint y: 270, endPoint x: 623, endPoint y: 335, distance: 68.0
click at [623, 335] on div at bounding box center [577, 303] width 549 height 387
click at [835, 57] on span "✕" at bounding box center [835, 62] width 14 height 22
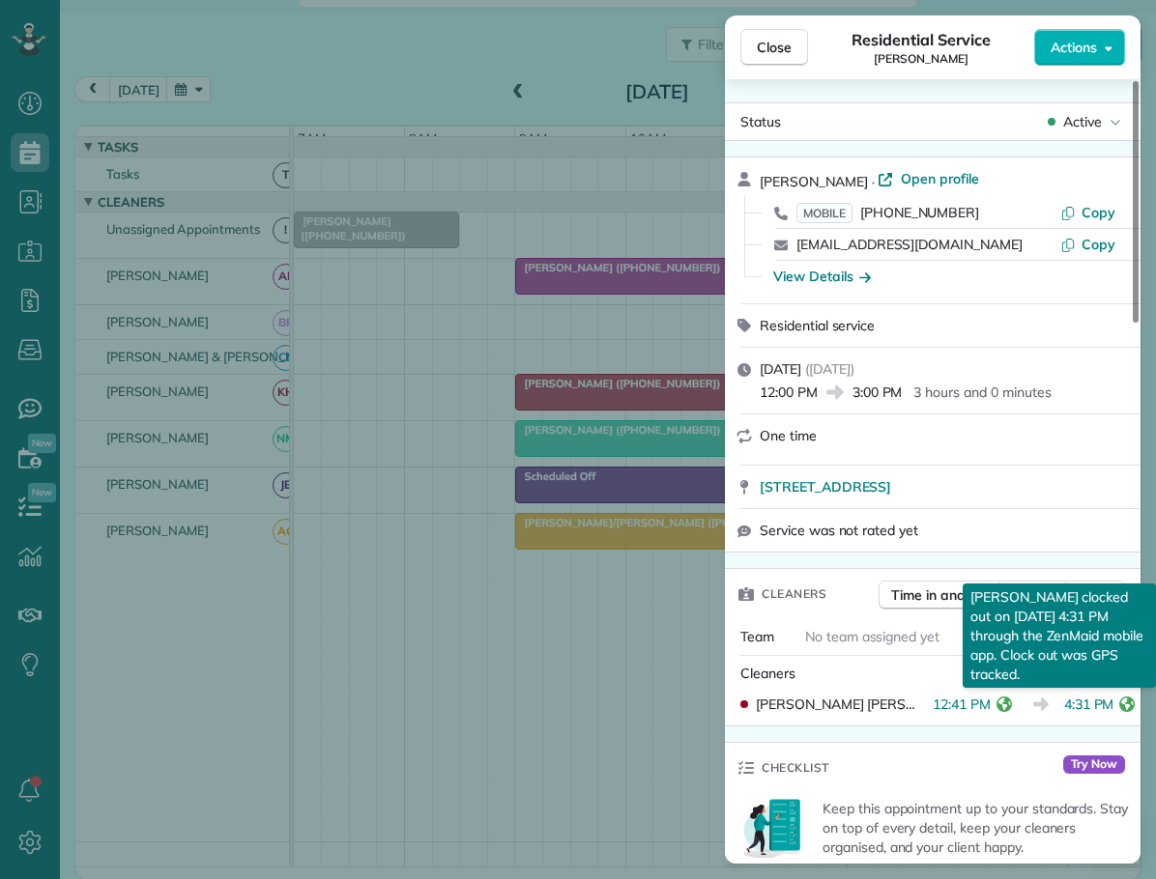
click at [1120, 702] on icon "reset" at bounding box center [1126, 704] width 15 height 15
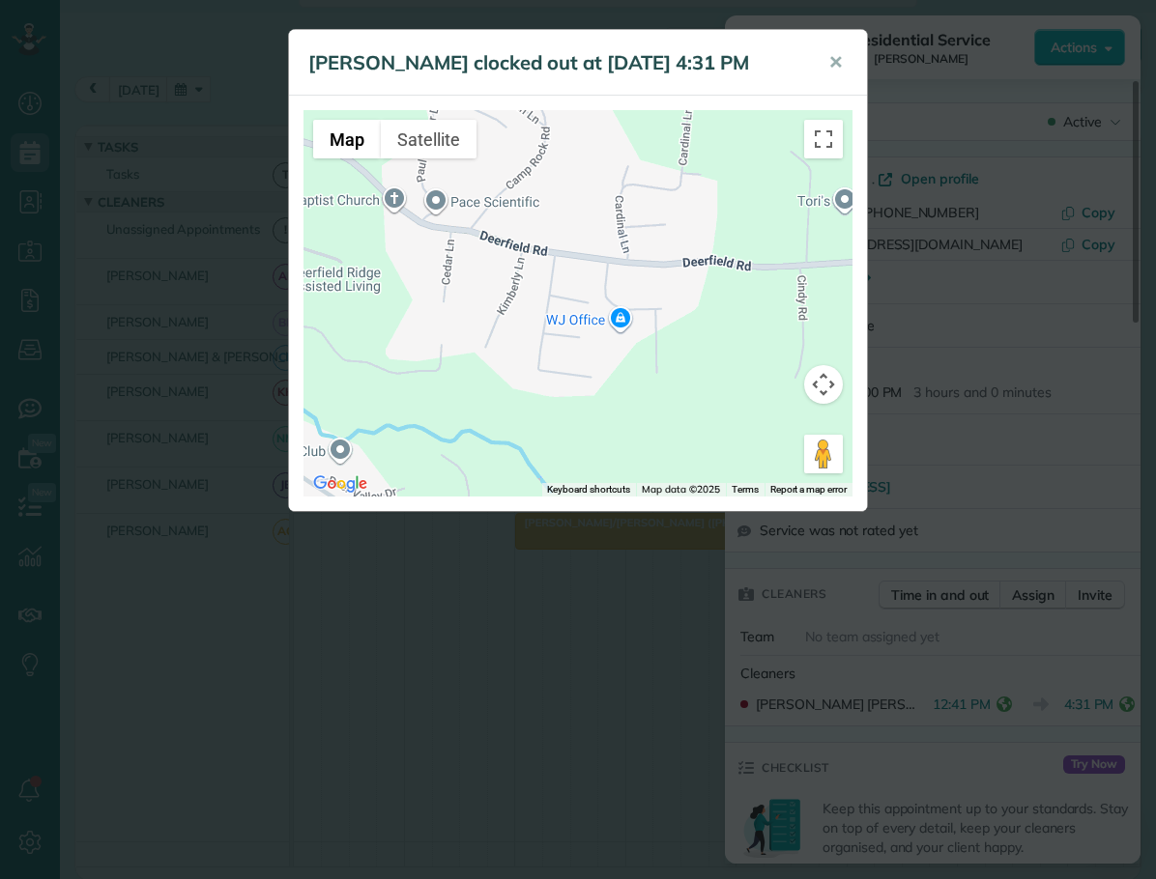
drag, startPoint x: 755, startPoint y: 364, endPoint x: 426, endPoint y: 287, distance: 337.5
click at [426, 287] on div at bounding box center [577, 303] width 549 height 387
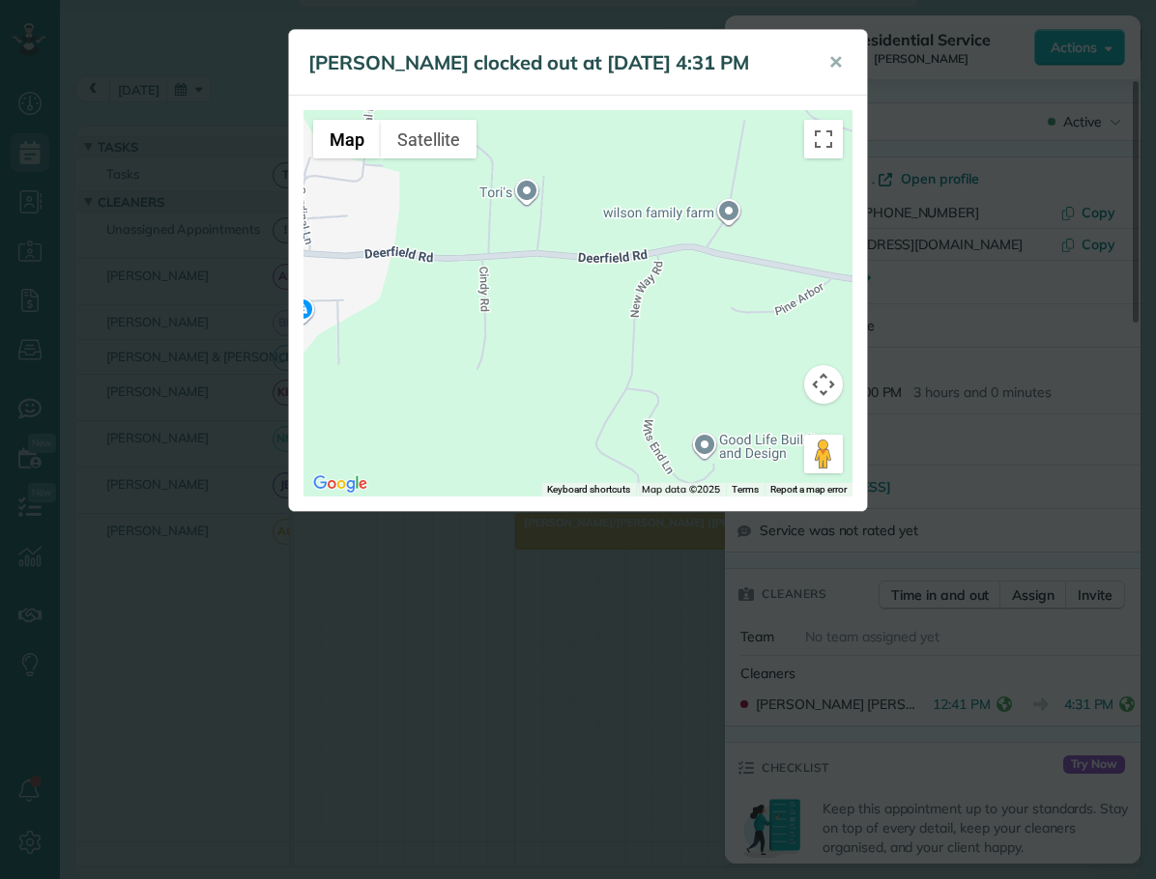
drag, startPoint x: 752, startPoint y: 313, endPoint x: 429, endPoint y: 304, distance: 322.9
click at [429, 304] on div at bounding box center [577, 303] width 549 height 387
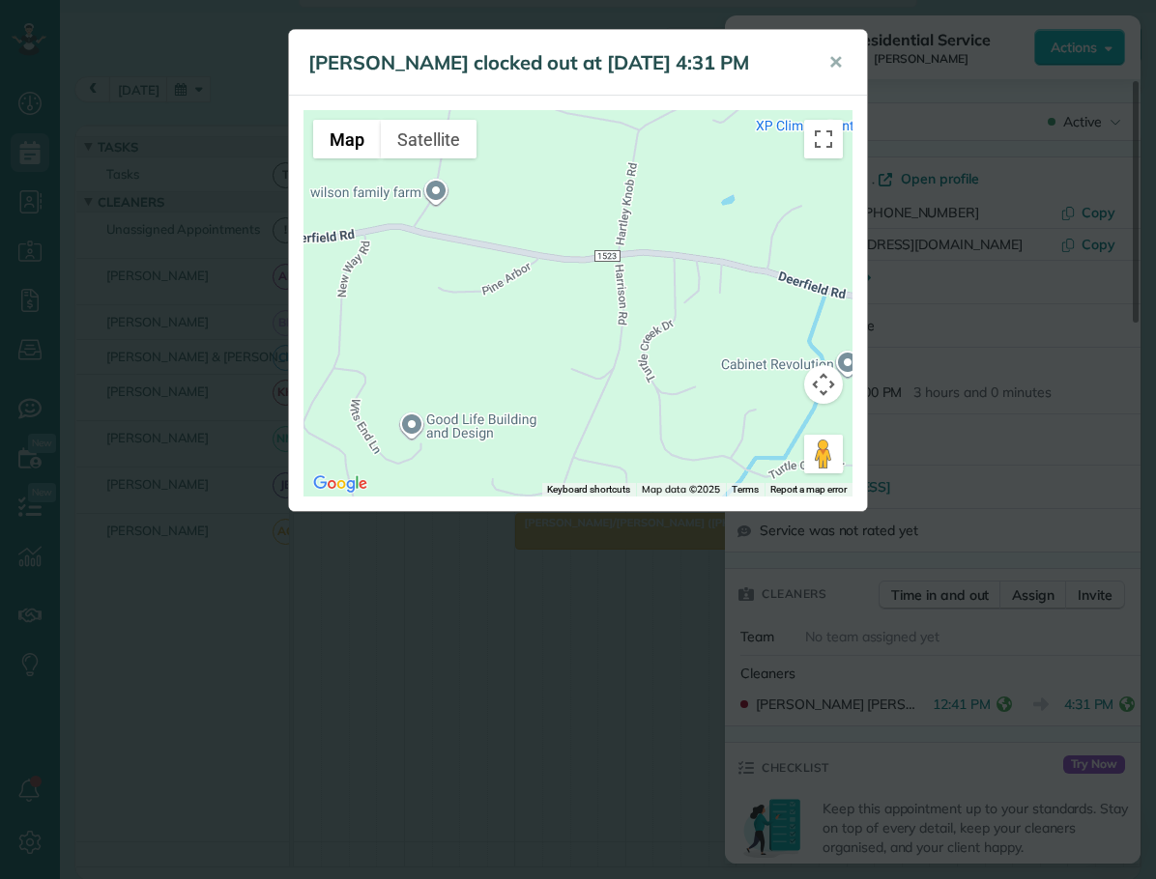
drag, startPoint x: 581, startPoint y: 330, endPoint x: 507, endPoint y: 323, distance: 73.8
click at [507, 323] on div at bounding box center [577, 303] width 549 height 387
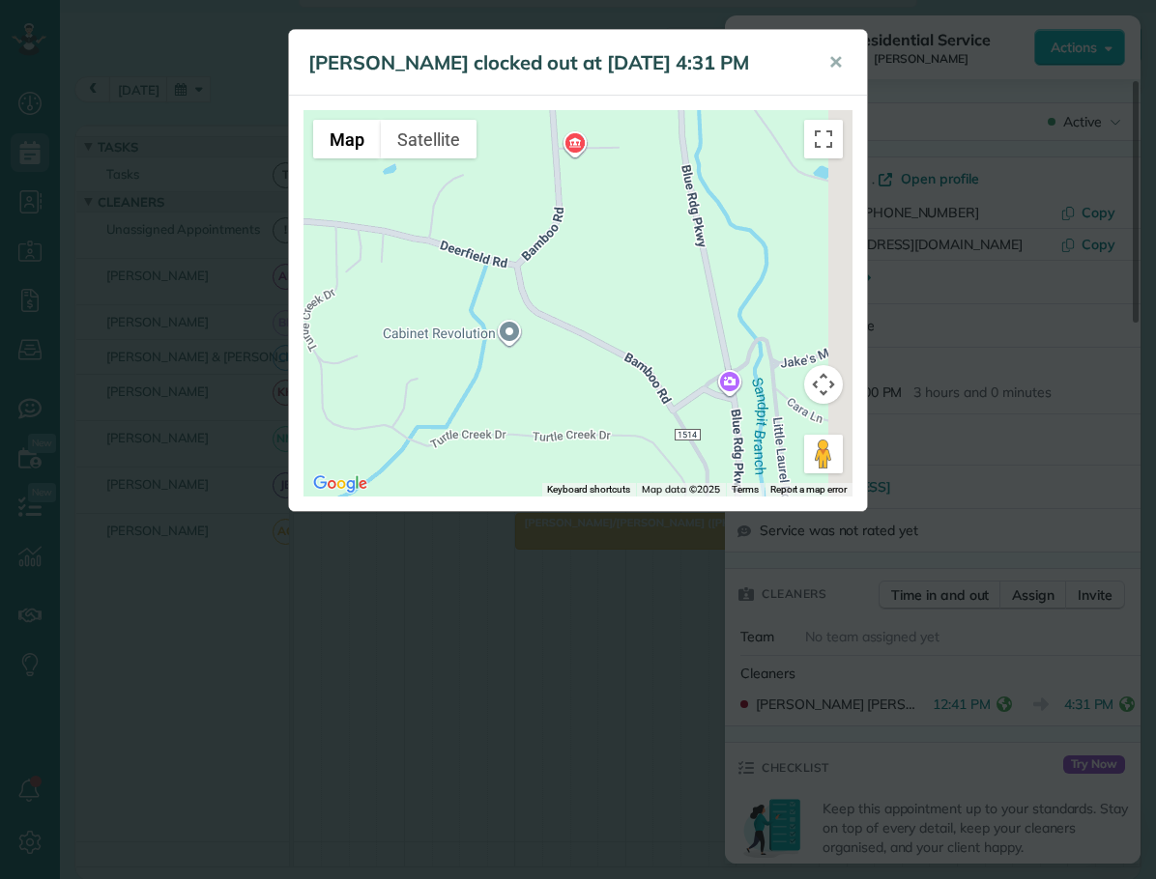
drag, startPoint x: 677, startPoint y: 330, endPoint x: 336, endPoint y: 299, distance: 342.6
click at [336, 299] on div at bounding box center [577, 303] width 549 height 387
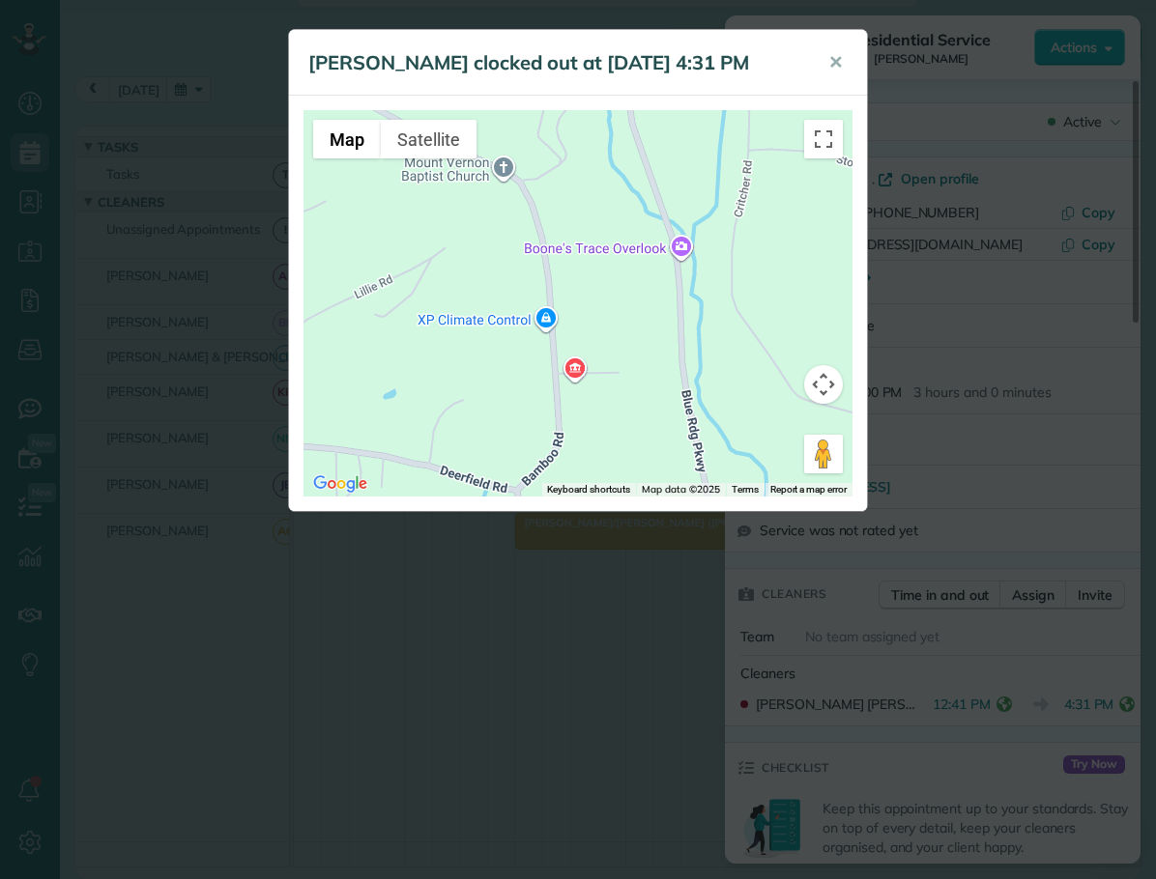
drag, startPoint x: 562, startPoint y: 274, endPoint x: 562, endPoint y: 501, distance: 227.1
click at [562, 501] on div "← Move left → Move right ↑ Move up ↓ Move down + Zoom in - Zoom out Home Jump l…" at bounding box center [578, 303] width 578 height 415
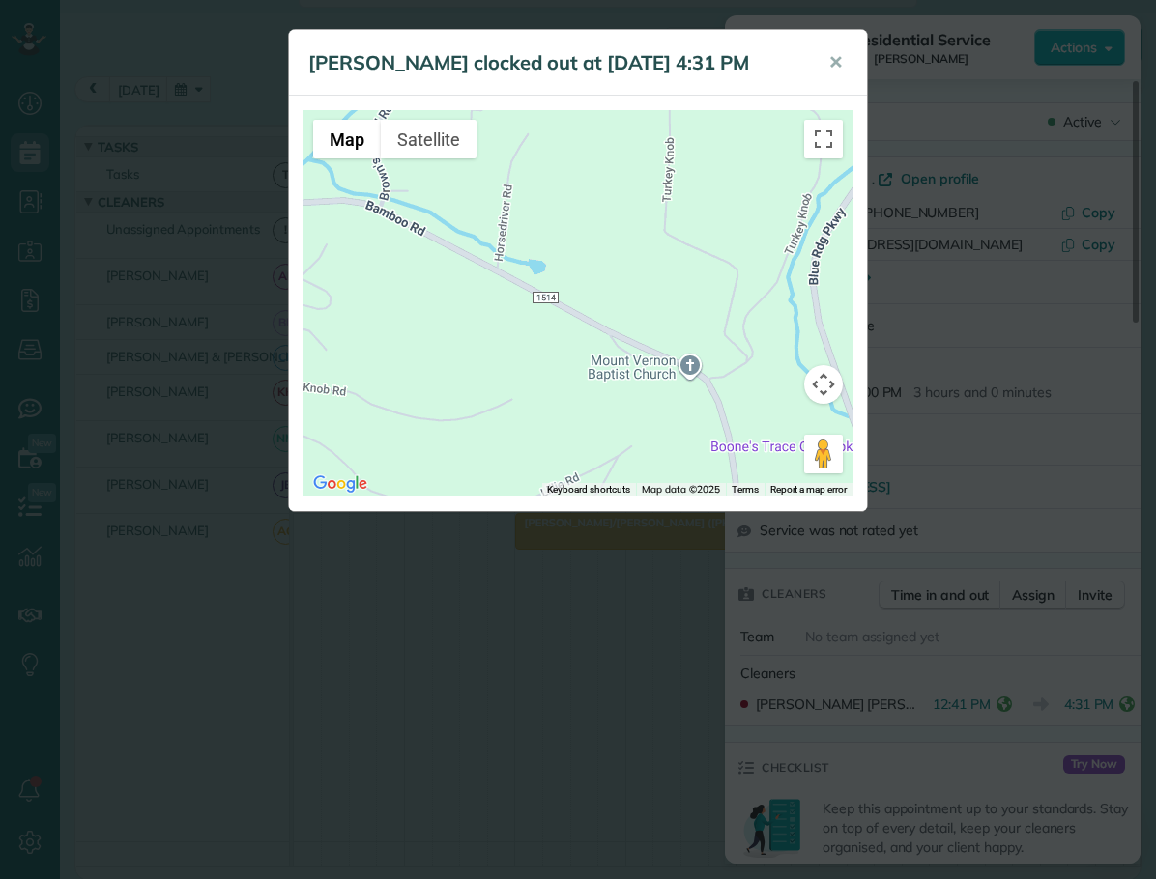
drag, startPoint x: 531, startPoint y: 336, endPoint x: 677, endPoint y: 481, distance: 205.7
click at [677, 481] on div at bounding box center [577, 303] width 549 height 387
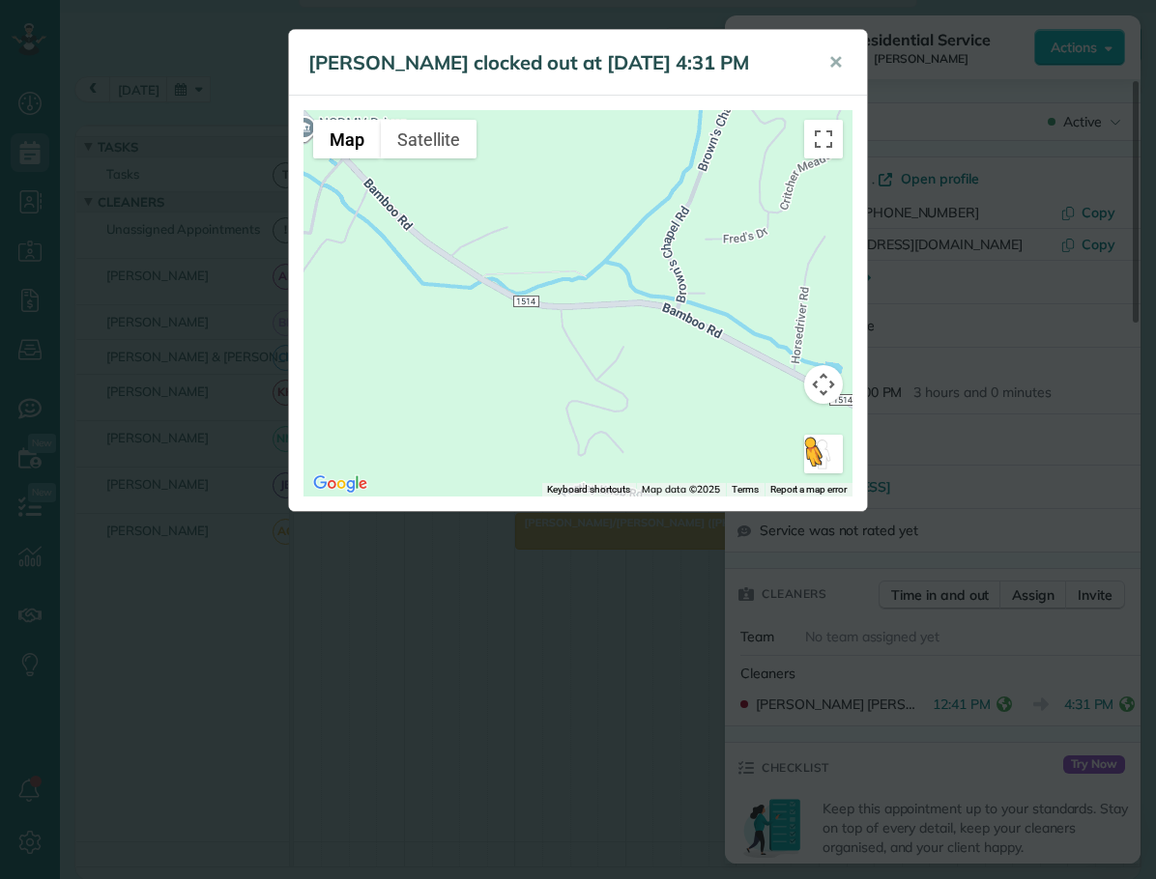
drag, startPoint x: 671, startPoint y: 425, endPoint x: 817, endPoint y: 466, distance: 152.4
click at [817, 466] on div "To activate drag with keyboard, press Alt + Enter. Once in keyboard drag state,…" at bounding box center [577, 303] width 549 height 387
click at [826, 63] on button "✕" at bounding box center [835, 63] width 43 height 46
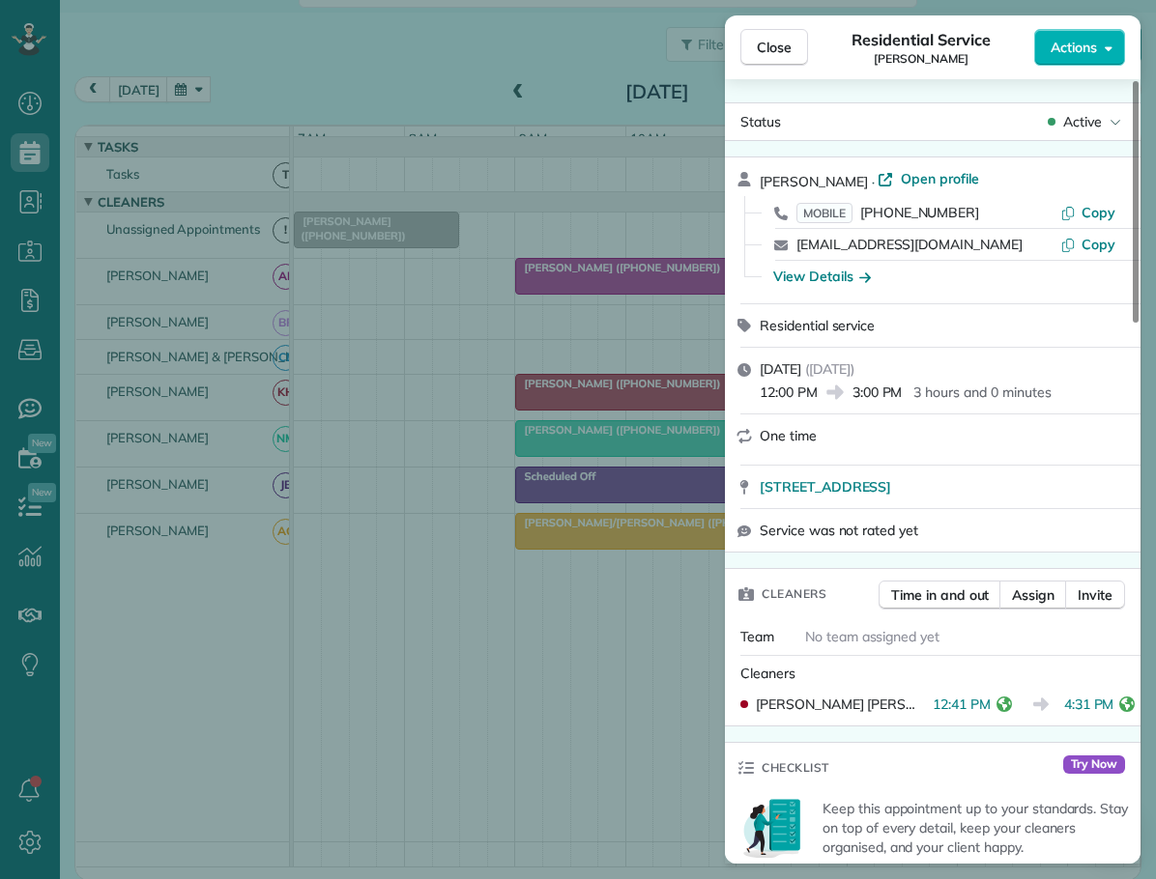
drag, startPoint x: 766, startPoint y: 45, endPoint x: 816, endPoint y: 88, distance: 65.1
click at [769, 51] on span "Close" at bounding box center [774, 47] width 35 height 19
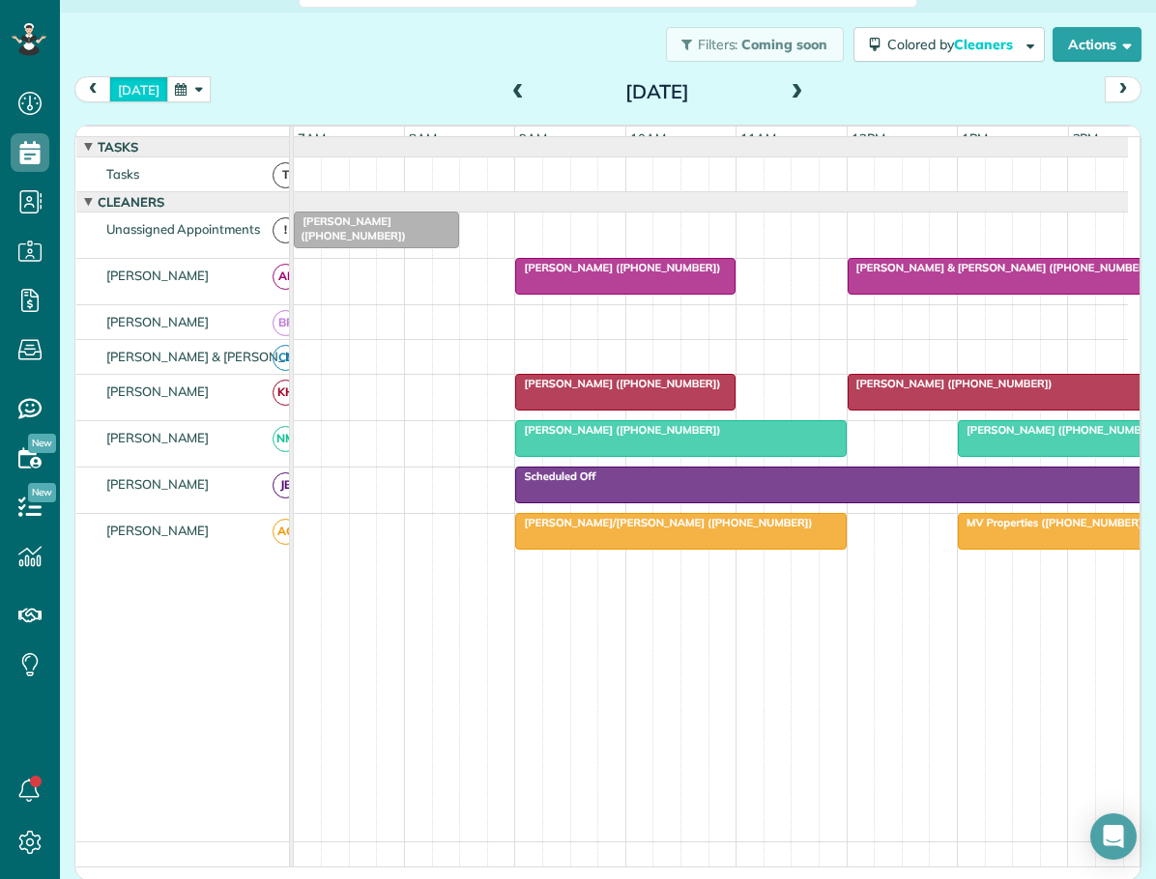
click at [136, 85] on button "today" at bounding box center [138, 89] width 59 height 26
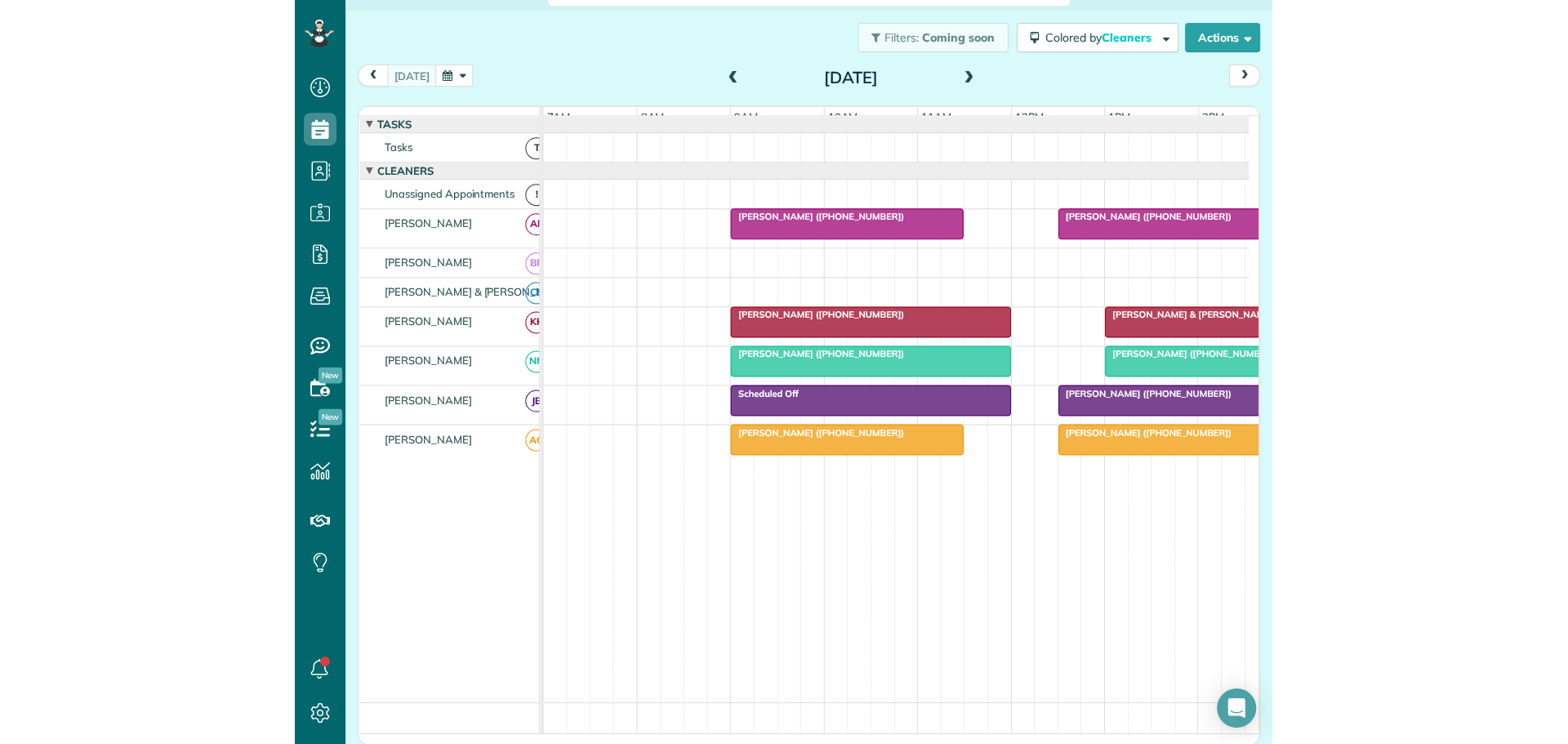
scroll to position [744, 51]
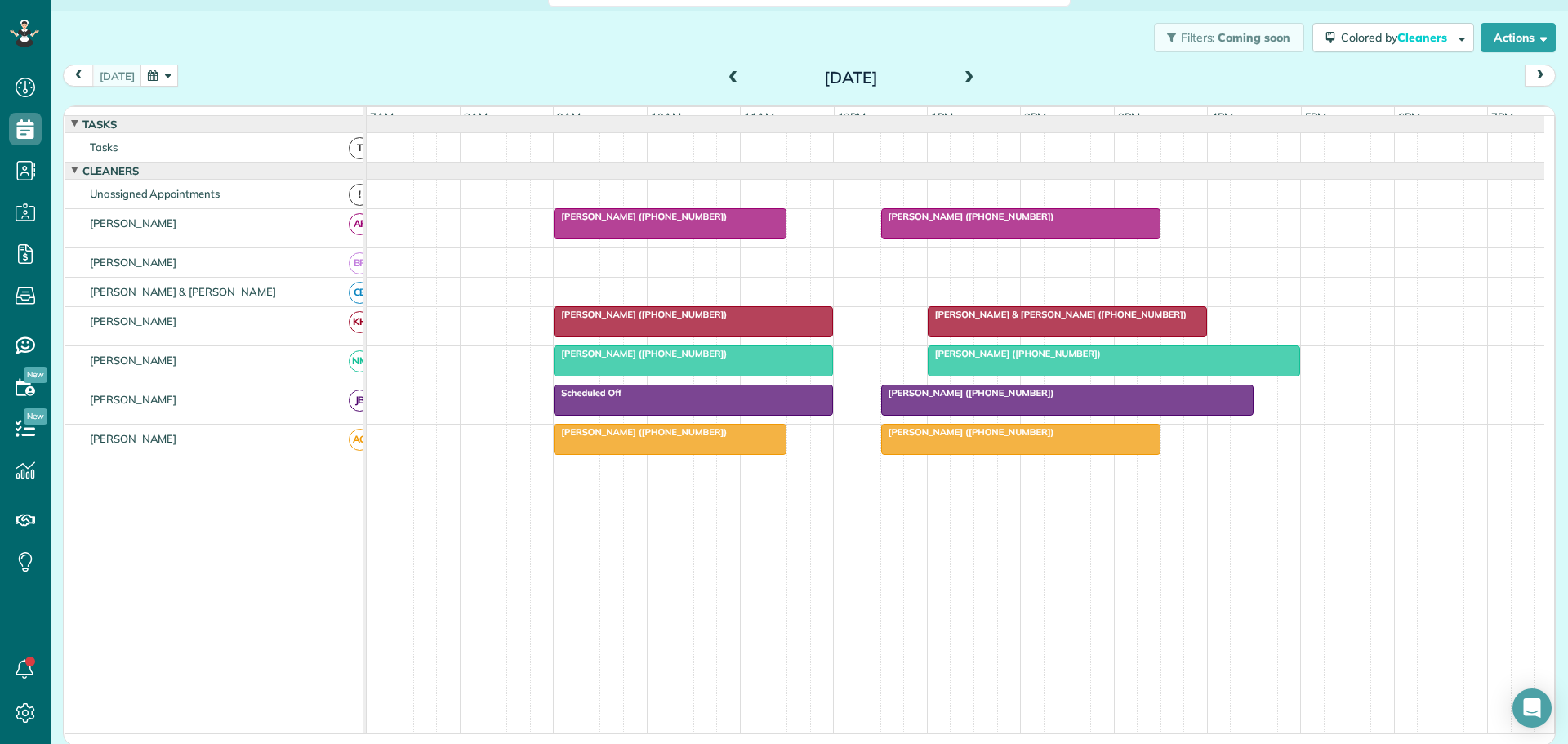
click at [592, 61] on div "Filters: Coming soon Colored by Cleaners Color by Cleaner Color by Team Color b…" at bounding box center [809, 38] width 1517 height 54
click at [1496, 30] on button "Actions" at bounding box center [1518, 37] width 75 height 30
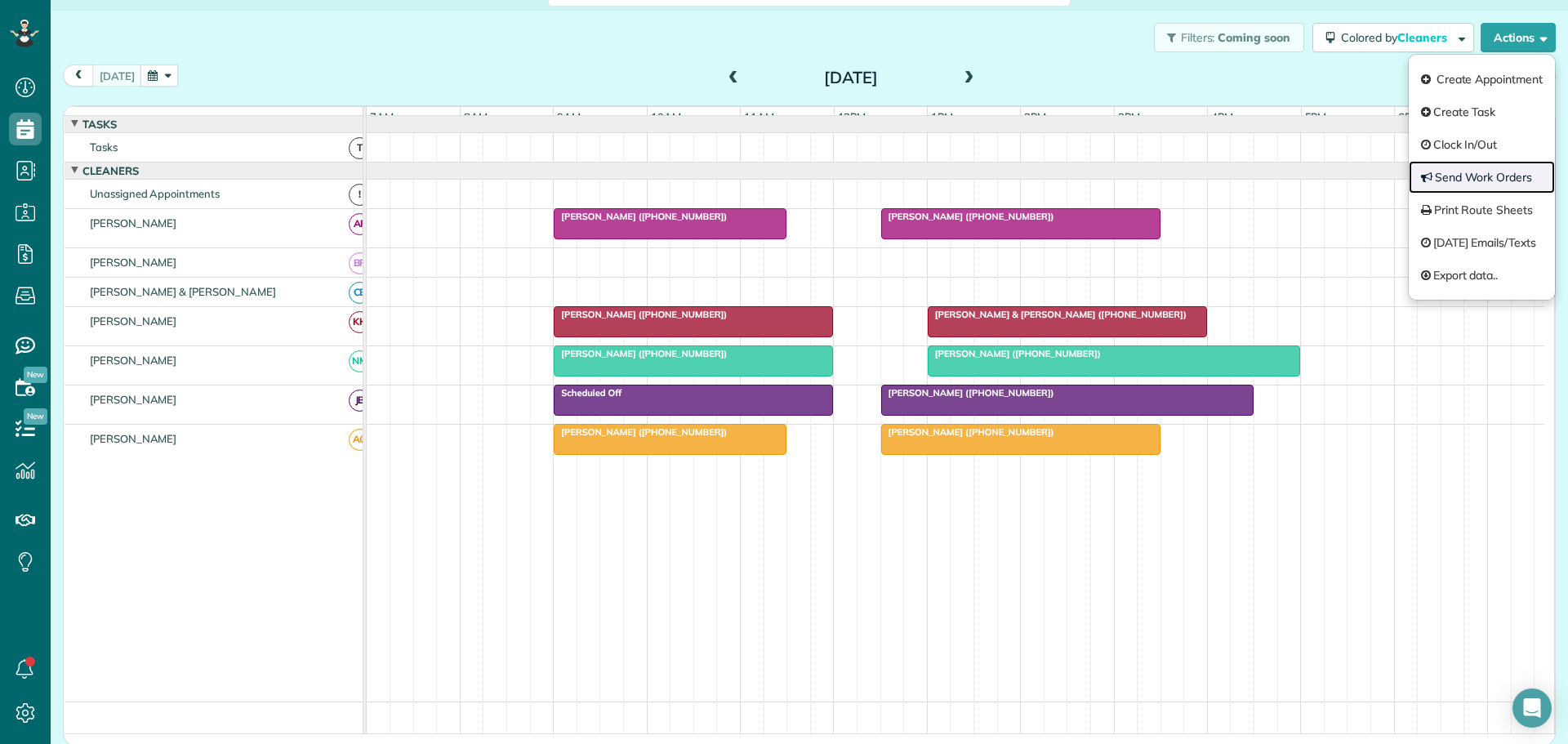
click at [1453, 181] on link "Send Work Orders" at bounding box center [1482, 177] width 146 height 33
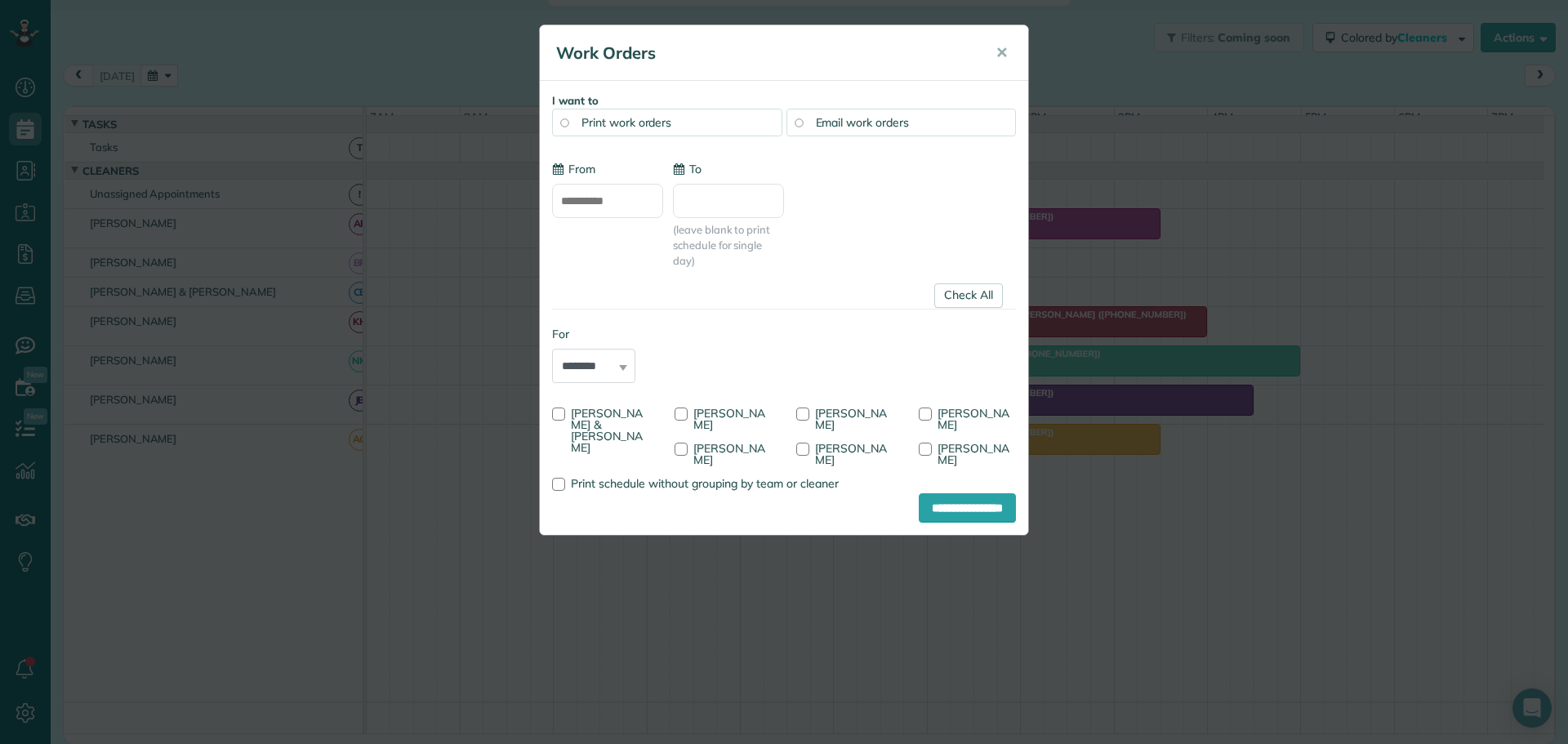
type input "**********"
click at [559, 415] on div at bounding box center [558, 413] width 13 height 13
click at [681, 446] on div at bounding box center [680, 449] width 13 height 13
click at [681, 411] on div at bounding box center [680, 413] width 13 height 13
click at [932, 494] on input "**********" at bounding box center [967, 508] width 97 height 30
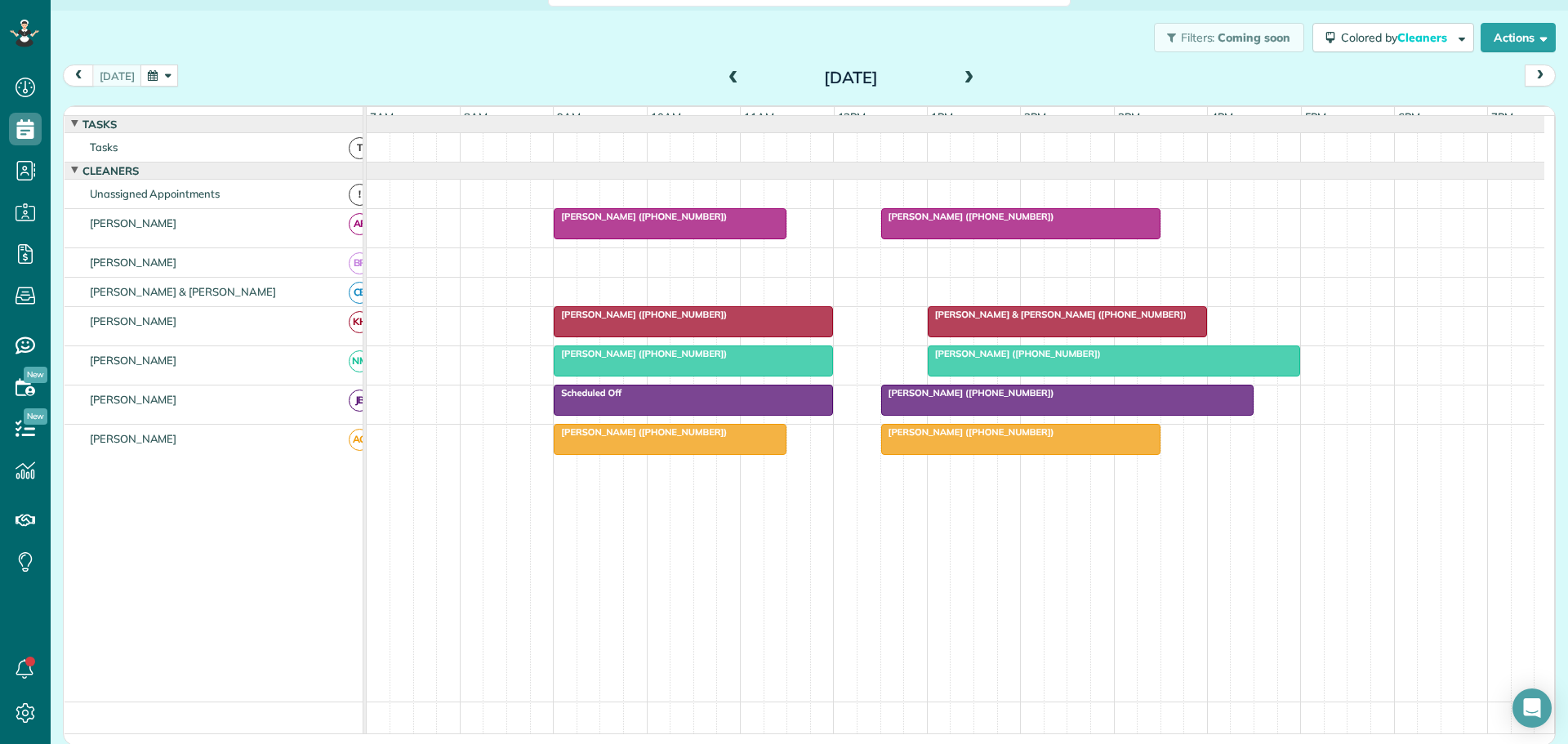
click at [596, 320] on span "Ramses Meijer (+17739993450)" at bounding box center [640, 315] width 175 height 12
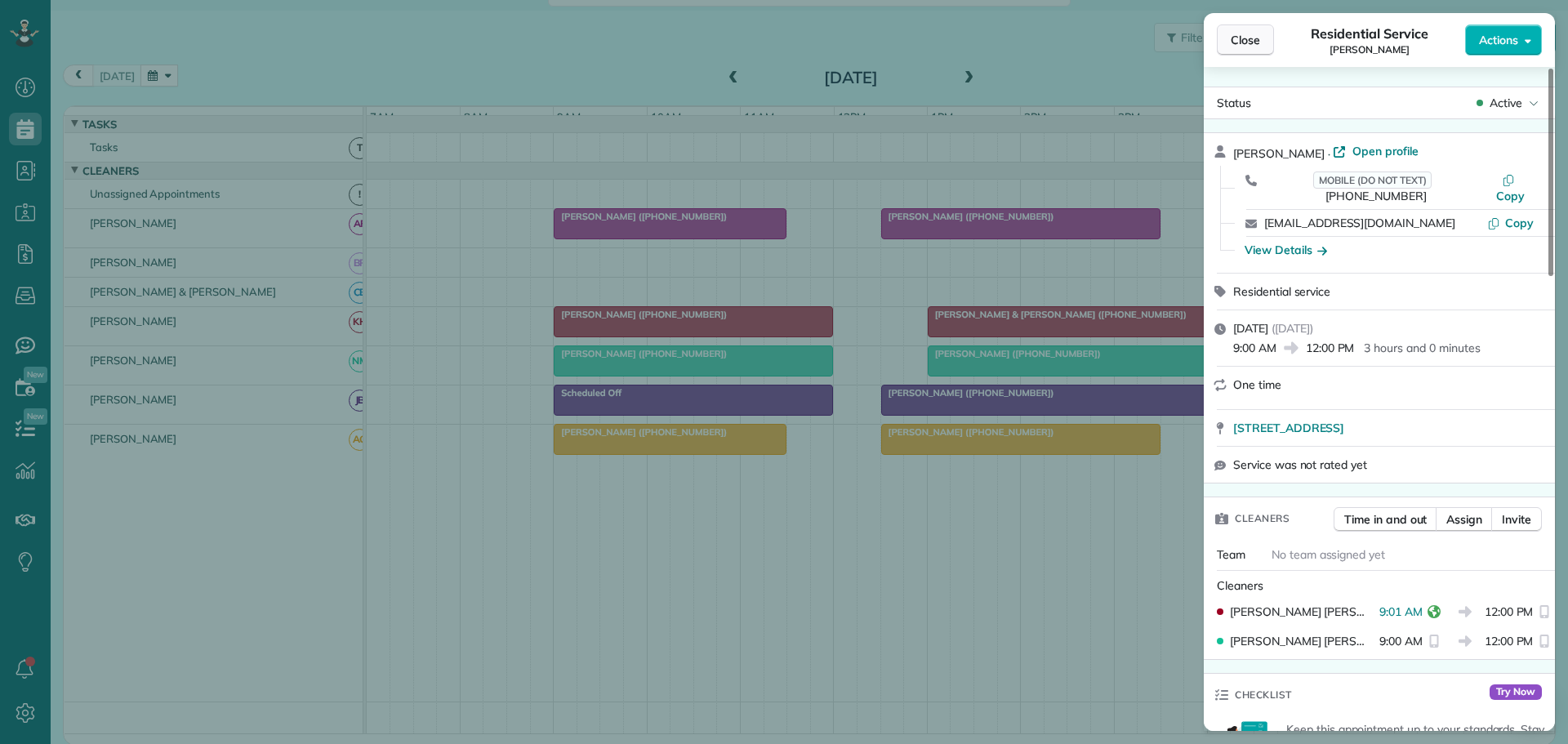
click at [1237, 41] on span "Close" at bounding box center [1245, 40] width 30 height 16
